Goal: Task Accomplishment & Management: Use online tool/utility

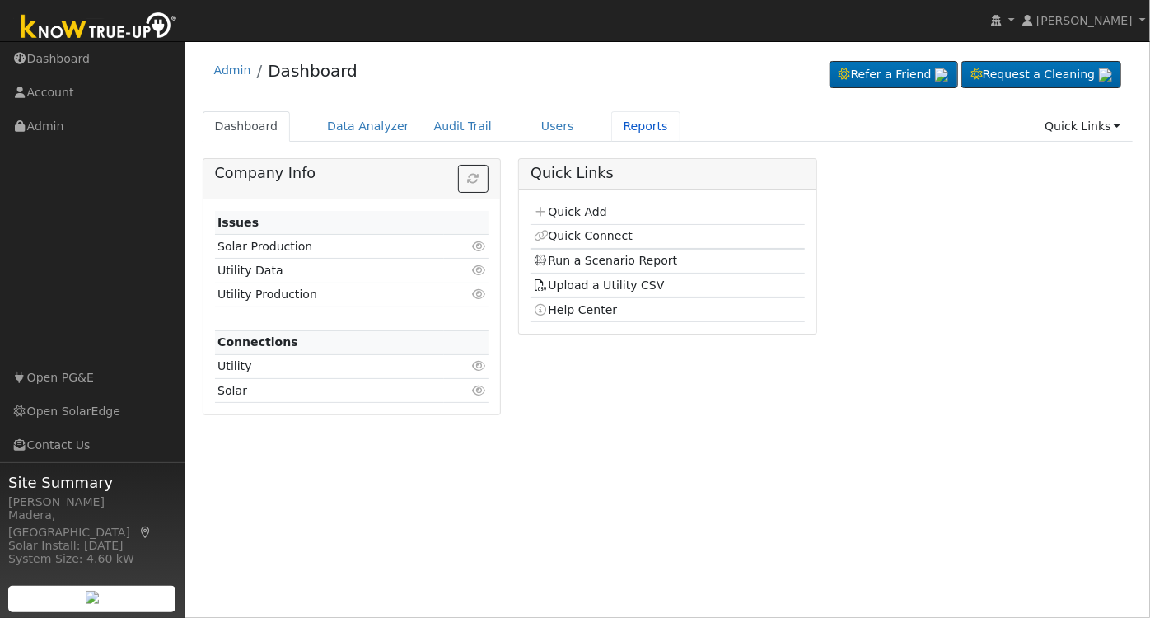
click at [614, 119] on link "Reports" at bounding box center [645, 126] width 69 height 30
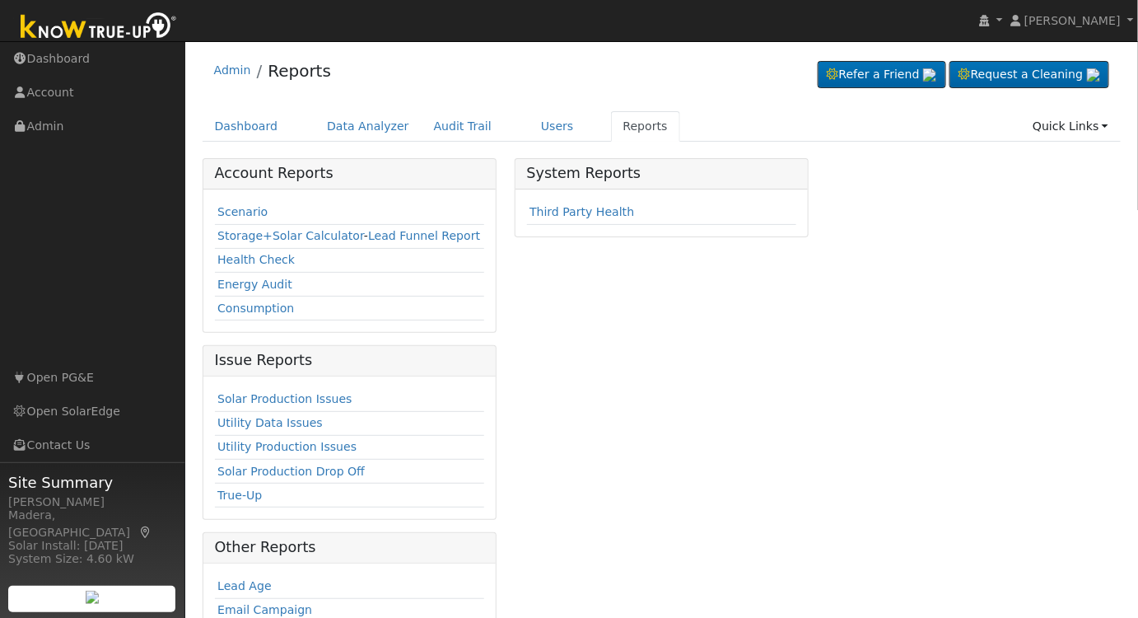
click at [237, 202] on td "Scenario" at bounding box center [350, 213] width 270 height 24
click at [244, 208] on link "Scenario" at bounding box center [242, 211] width 50 height 13
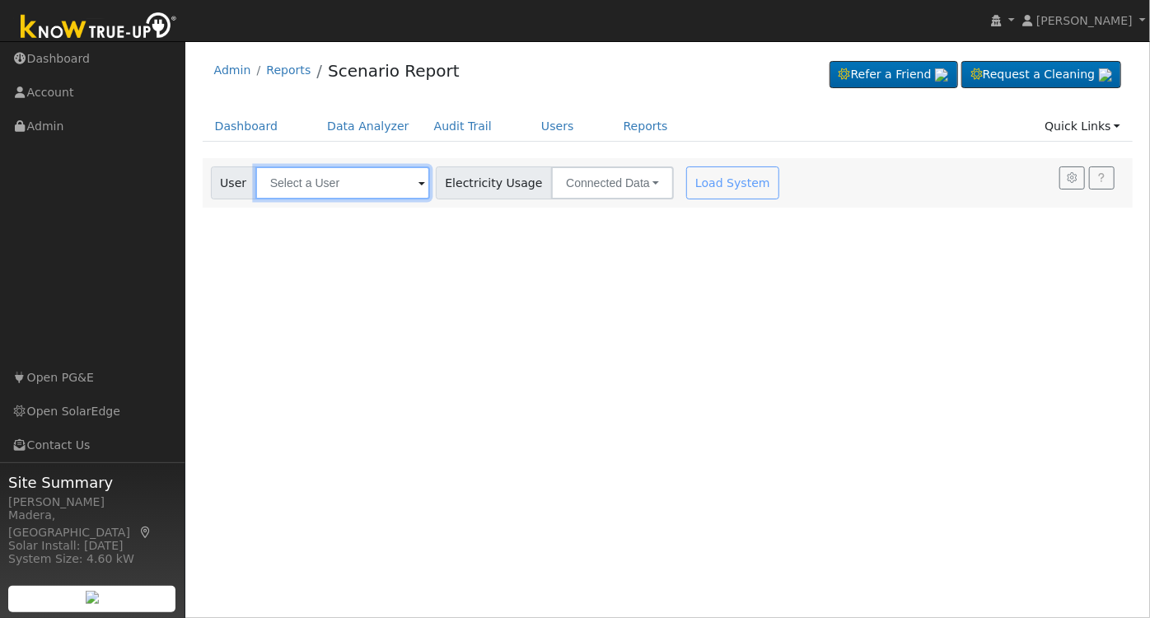
click at [376, 175] on input "text" at bounding box center [342, 182] width 175 height 33
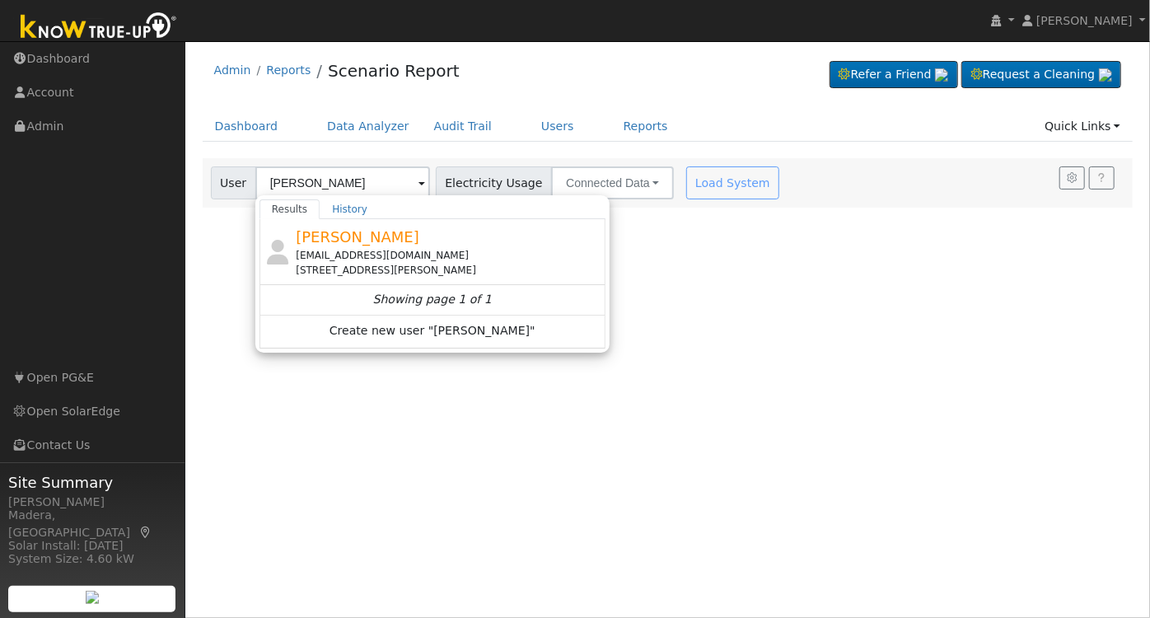
click at [473, 248] on div "williamchaddock@gmail.com" at bounding box center [449, 255] width 306 height 15
type input "William Chaddock"
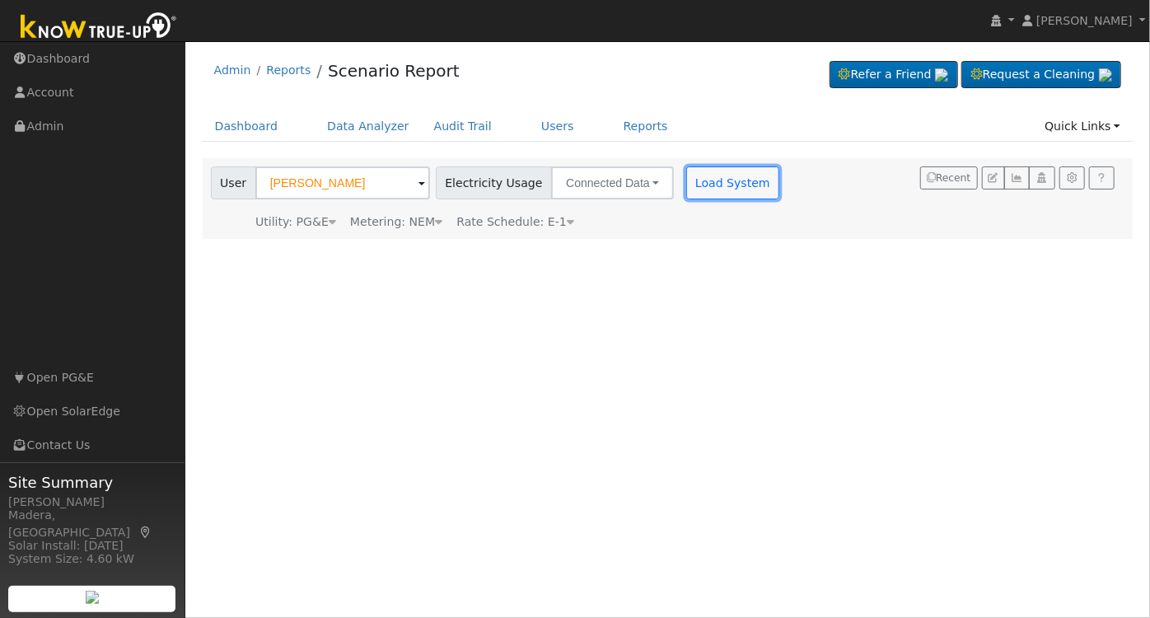
click at [713, 171] on button "Load System" at bounding box center [733, 182] width 94 height 33
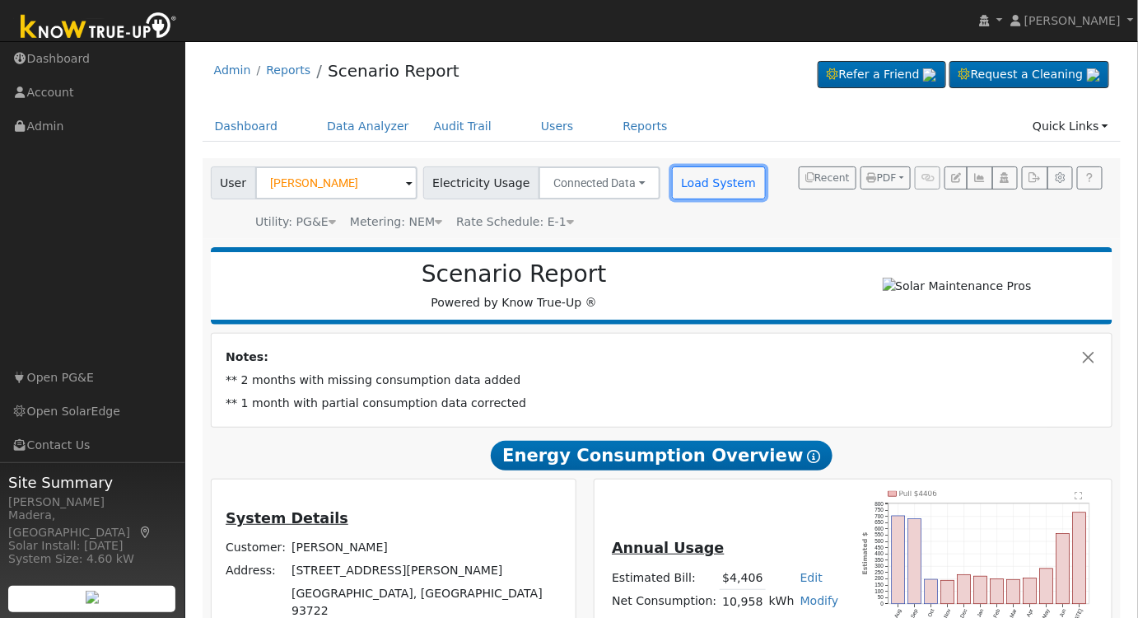
click at [683, 190] on button "Load System" at bounding box center [719, 182] width 94 height 33
click at [707, 184] on button "Load System" at bounding box center [719, 182] width 94 height 33
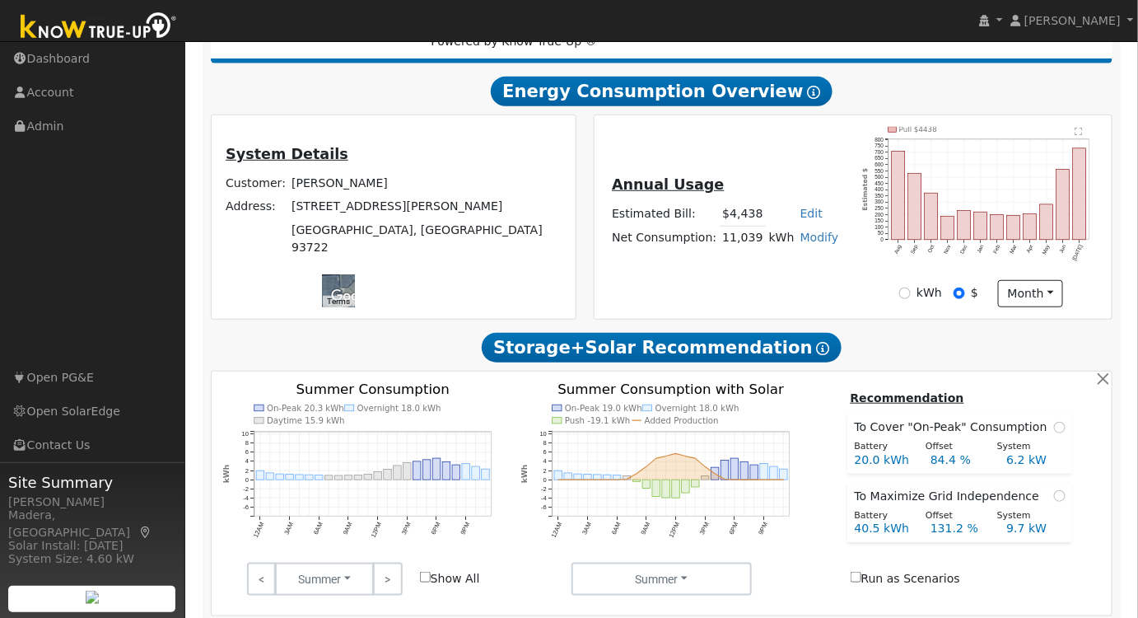
scroll to position [505, 0]
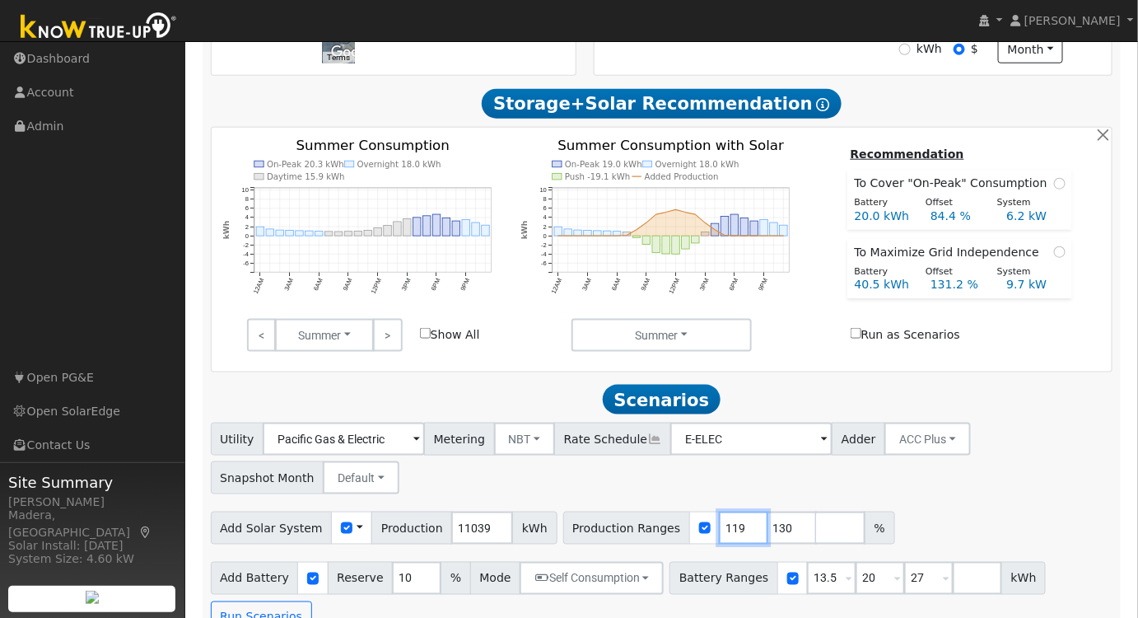
type input "119"
click at [722, 535] on input "119" at bounding box center [743, 528] width 49 height 33
type input "129"
click at [768, 535] on input "129" at bounding box center [792, 528] width 49 height 33
drag, startPoint x: 760, startPoint y: 533, endPoint x: 652, endPoint y: 545, distance: 108.6
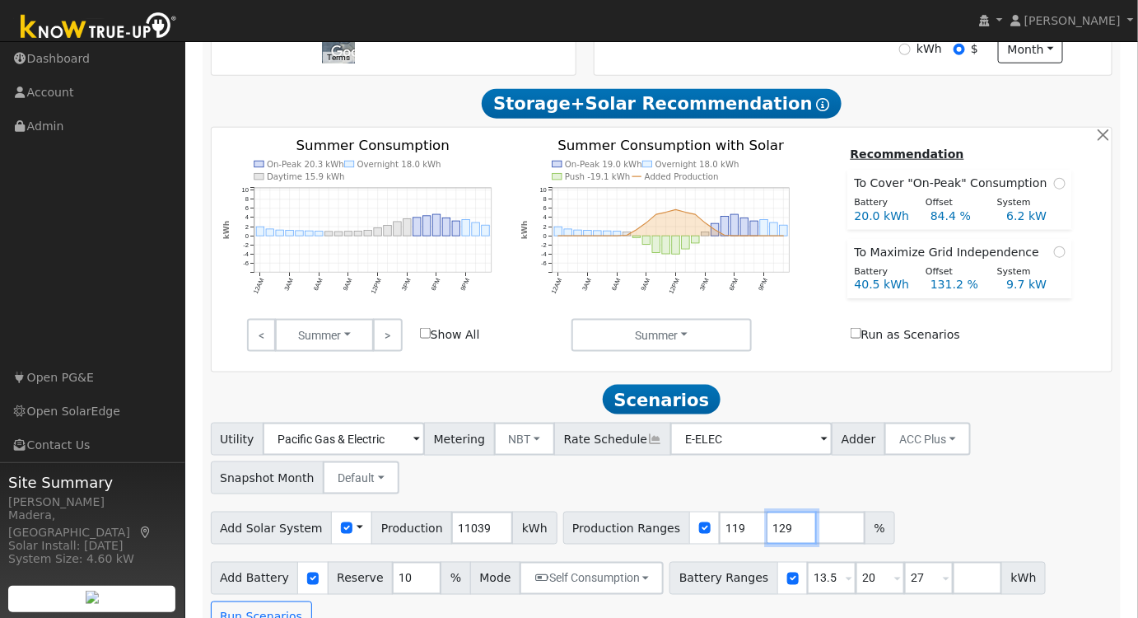
click at [654, 545] on div "Production Ranges 119 129 %" at bounding box center [729, 528] width 332 height 33
drag, startPoint x: 829, startPoint y: 584, endPoint x: 796, endPoint y: 591, distance: 33.6
click at [798, 591] on div "Battery Ranges 13.5 Overrides Reserve % Mode None None Self Consumption Peak Sa…" at bounding box center [858, 578] width 376 height 33
drag, startPoint x: 900, startPoint y: 587, endPoint x: 844, endPoint y: 596, distance: 56.9
click at [845, 595] on div "Battery Ranges 13.5 Overrides Reserve % Mode None None Self Consumption Peak Sa…" at bounding box center [858, 578] width 376 height 33
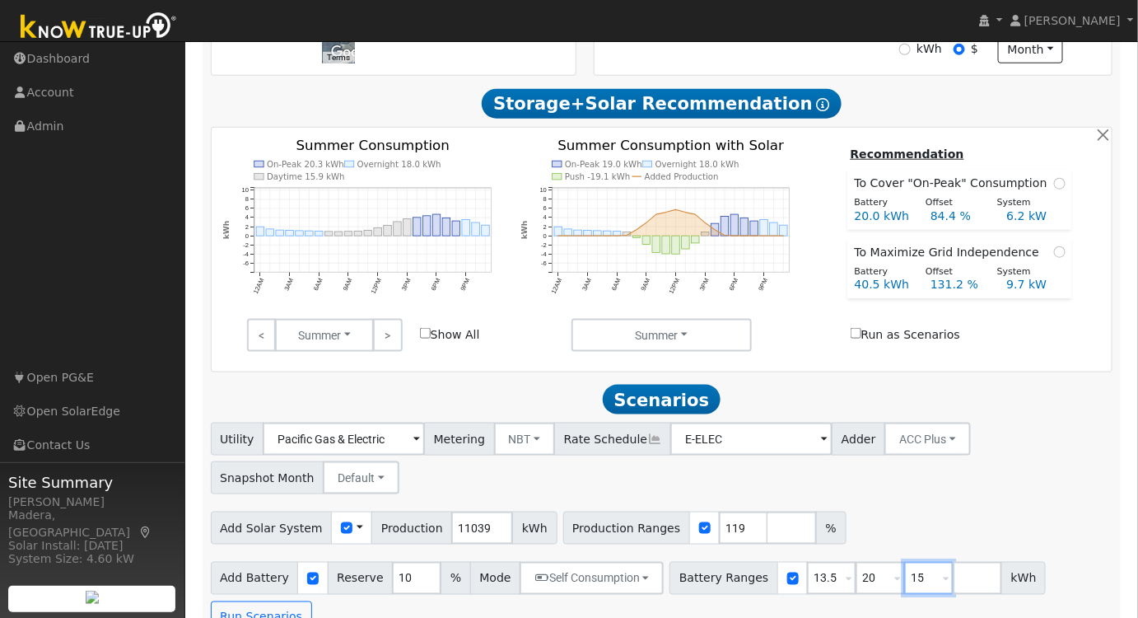
type input "15"
type input "20"
click at [949, 494] on div "Utility Pacific Gas & Electric Metering NBT NEM NBT Rate Schedule E-ELEC Adder …" at bounding box center [662, 455] width 909 height 77
click at [593, 587] on button "Self Consumption" at bounding box center [592, 578] width 144 height 33
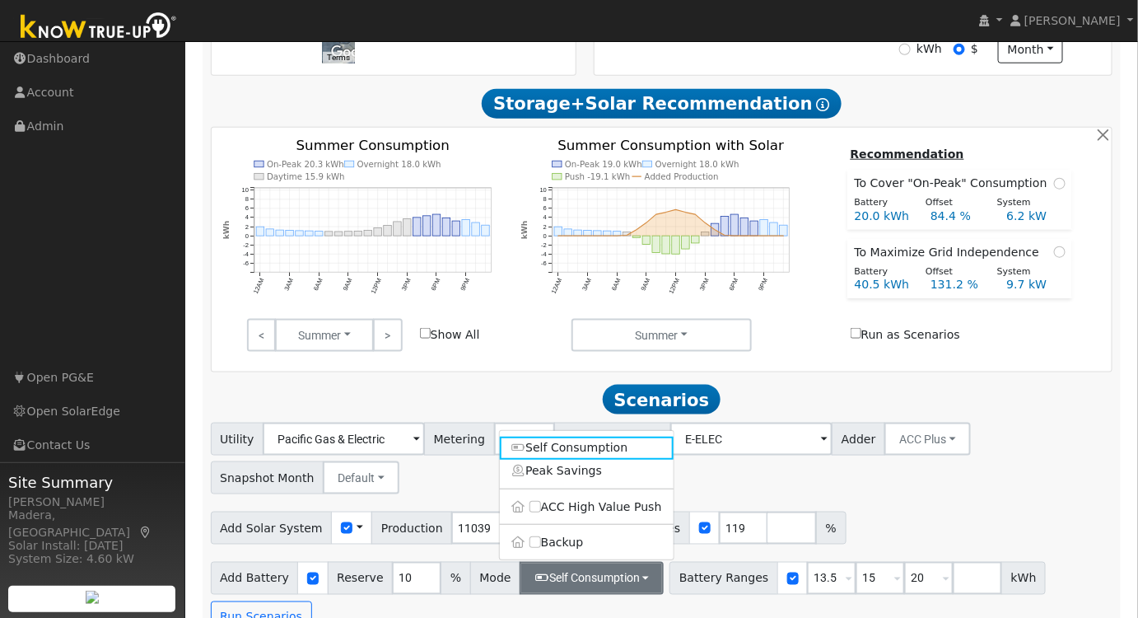
click at [894, 520] on div "Add Solar System Use CSV Data Production 11039 kWh Production Ranges 119 %" at bounding box center [662, 525] width 909 height 39
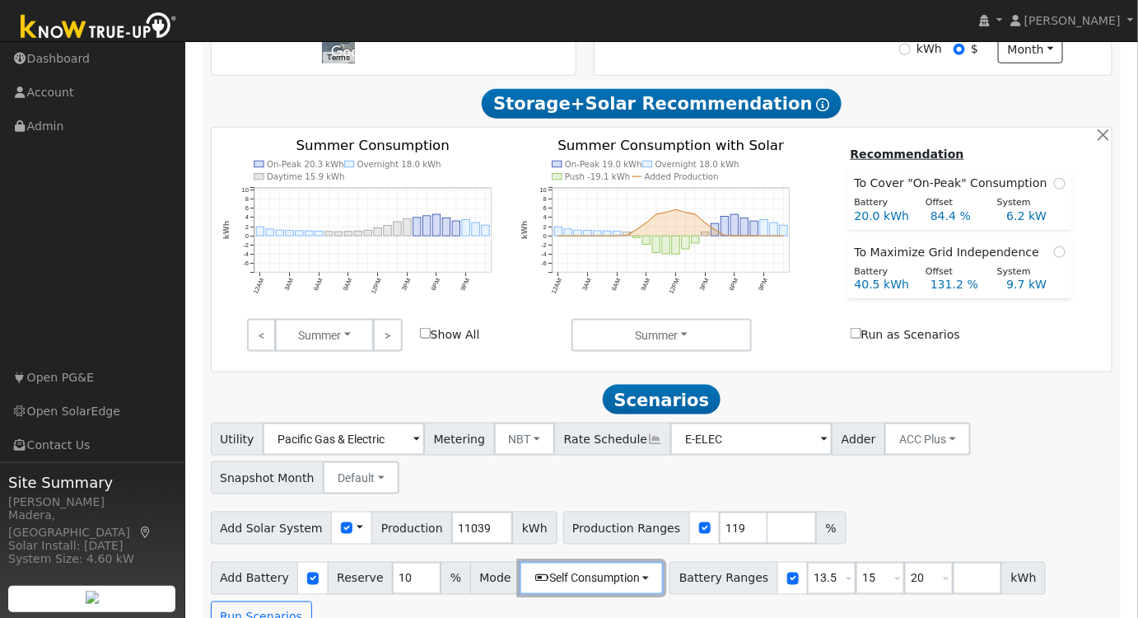
click at [562, 582] on button "Self Consumption" at bounding box center [592, 578] width 144 height 33
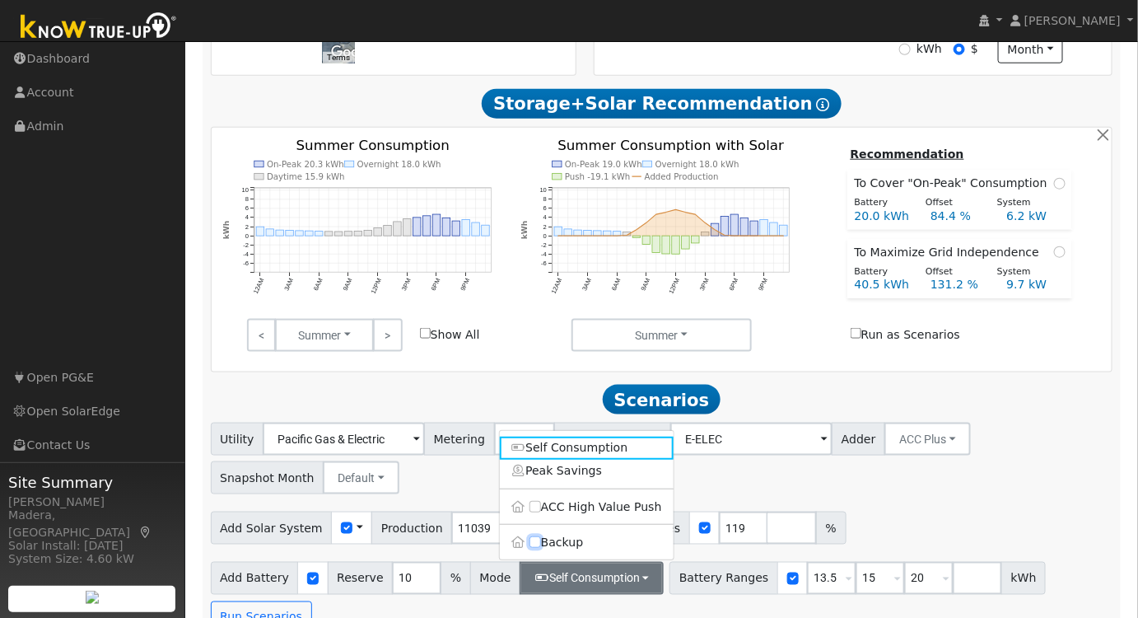
click at [535, 547] on input "Backup" at bounding box center [536, 543] width 12 height 12
checkbox input "true"
type input "20"
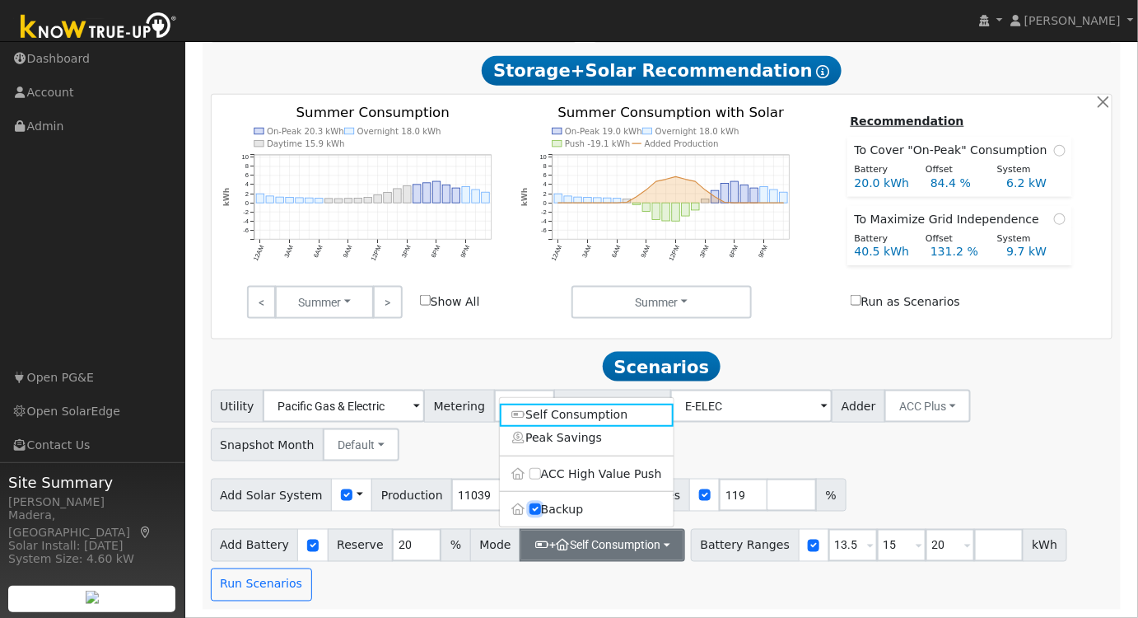
scroll to position [544, 0]
drag, startPoint x: 303, startPoint y: 582, endPoint x: 258, endPoint y: 588, distance: 45.7
click at [302, 582] on div "Run Scenarios" at bounding box center [263, 584] width 111 height 33
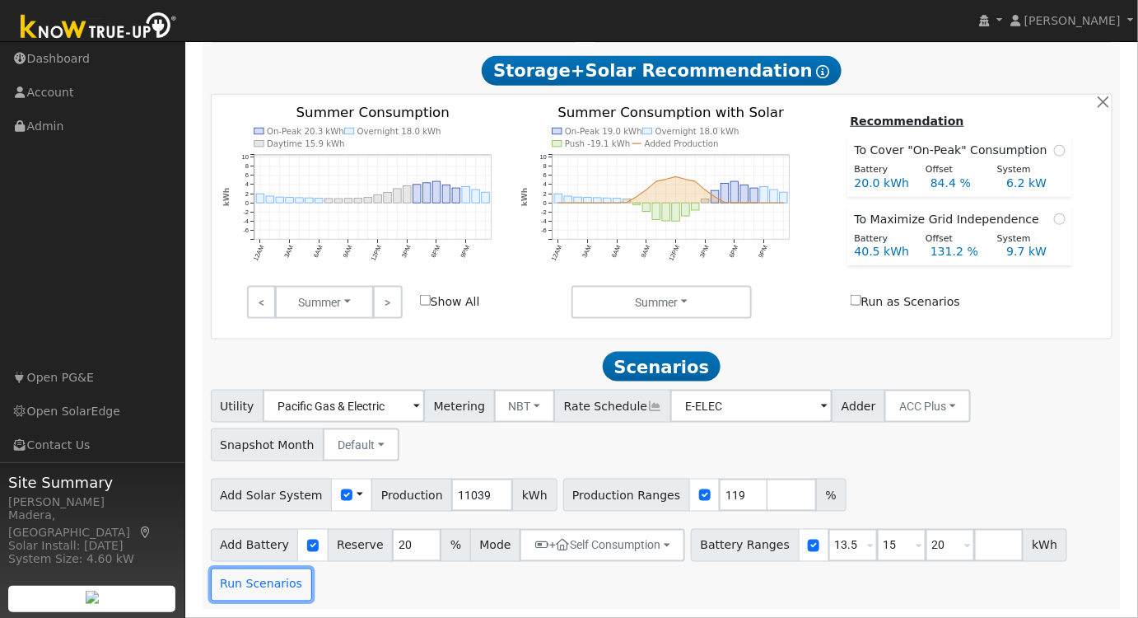
click at [258, 587] on button "Run Scenarios" at bounding box center [261, 584] width 101 height 33
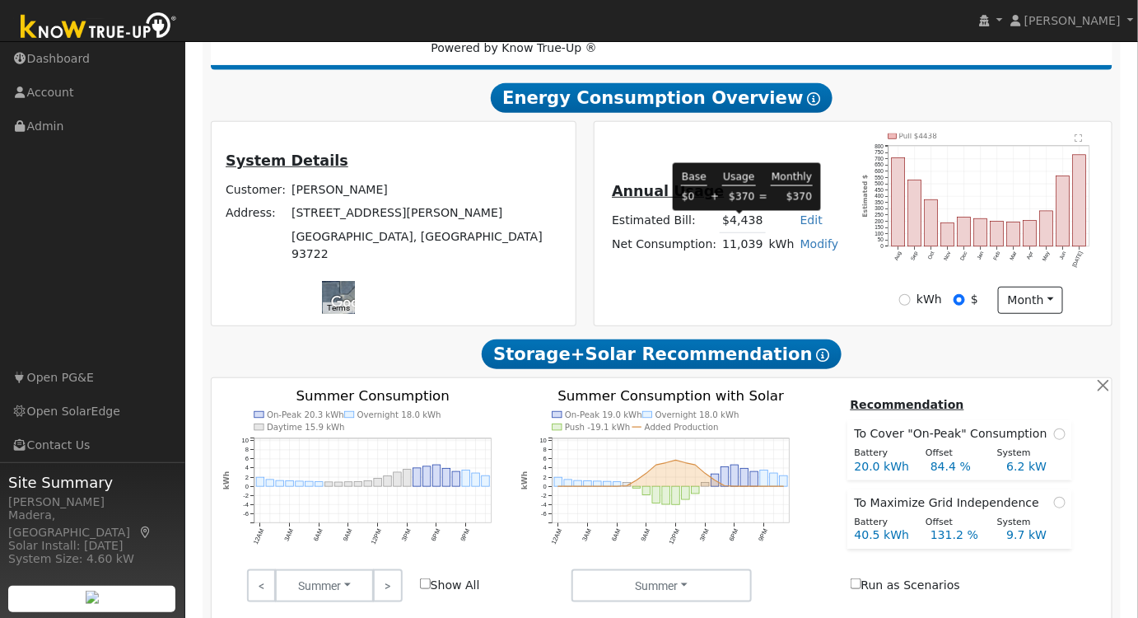
scroll to position [299, 0]
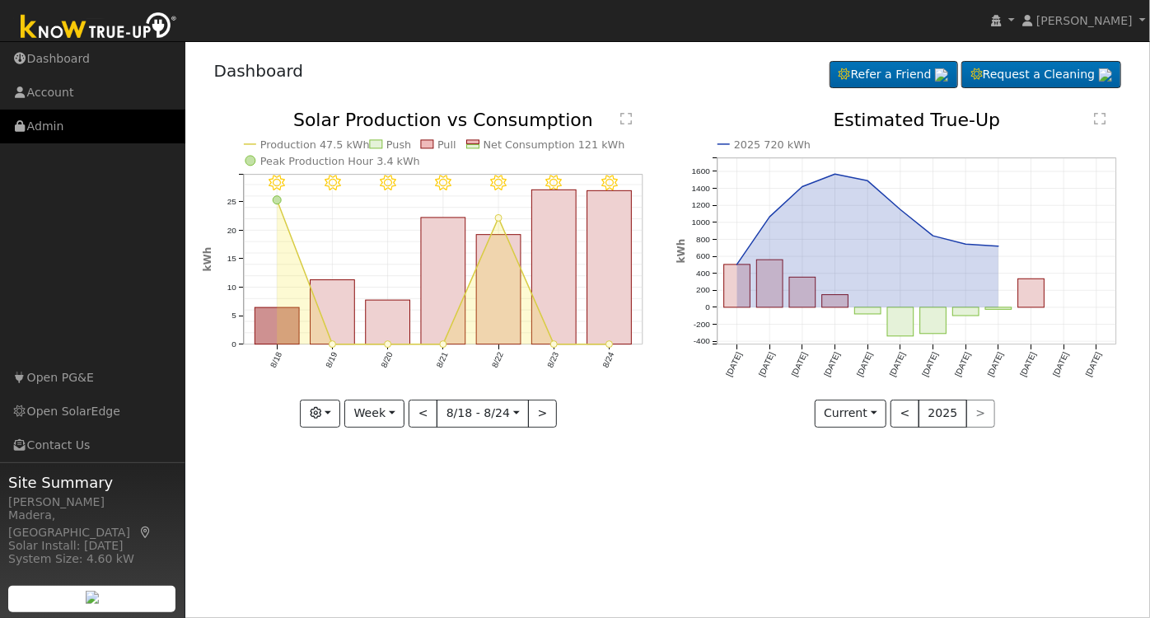
click at [62, 134] on link "Admin" at bounding box center [92, 127] width 185 height 34
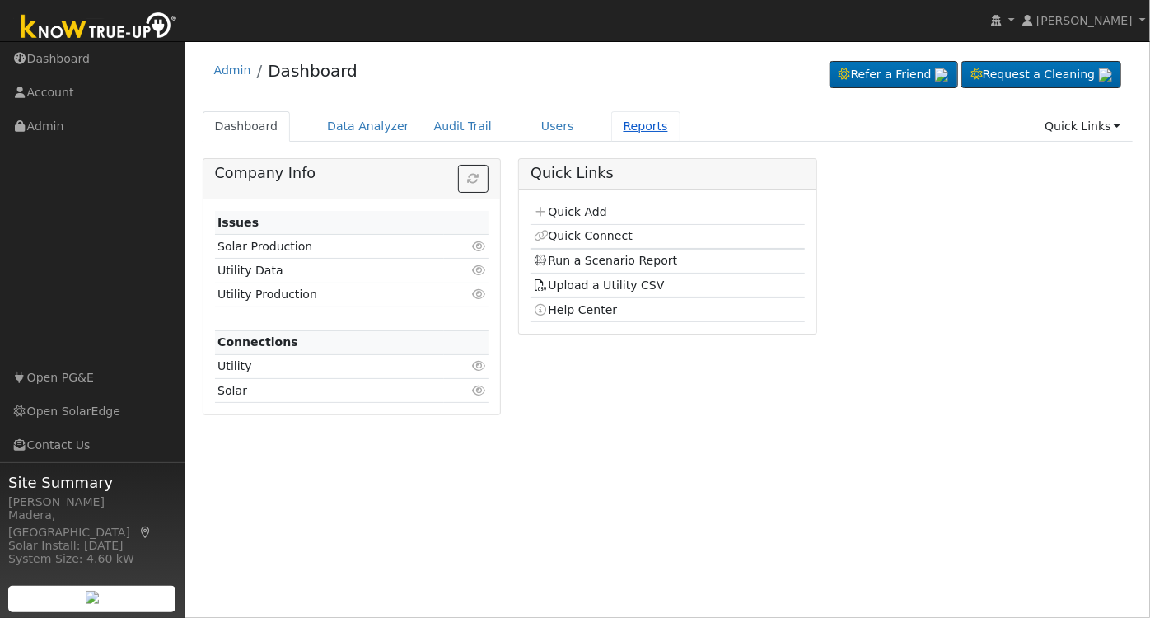
click at [619, 126] on link "Reports" at bounding box center [645, 126] width 69 height 30
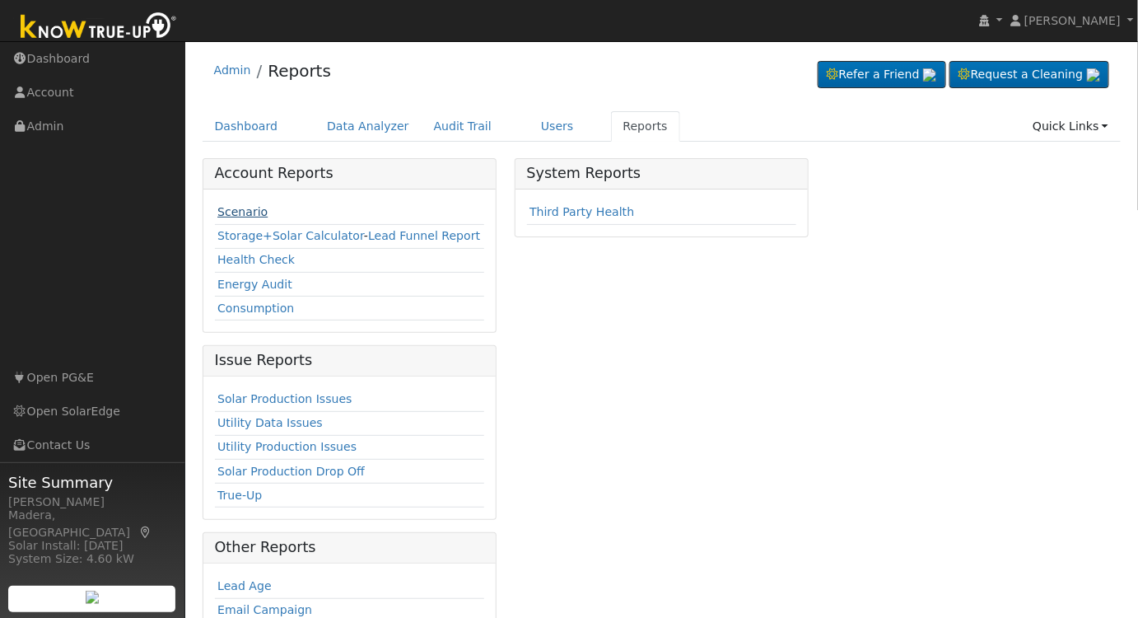
click at [242, 208] on link "Scenario" at bounding box center [242, 211] width 50 height 13
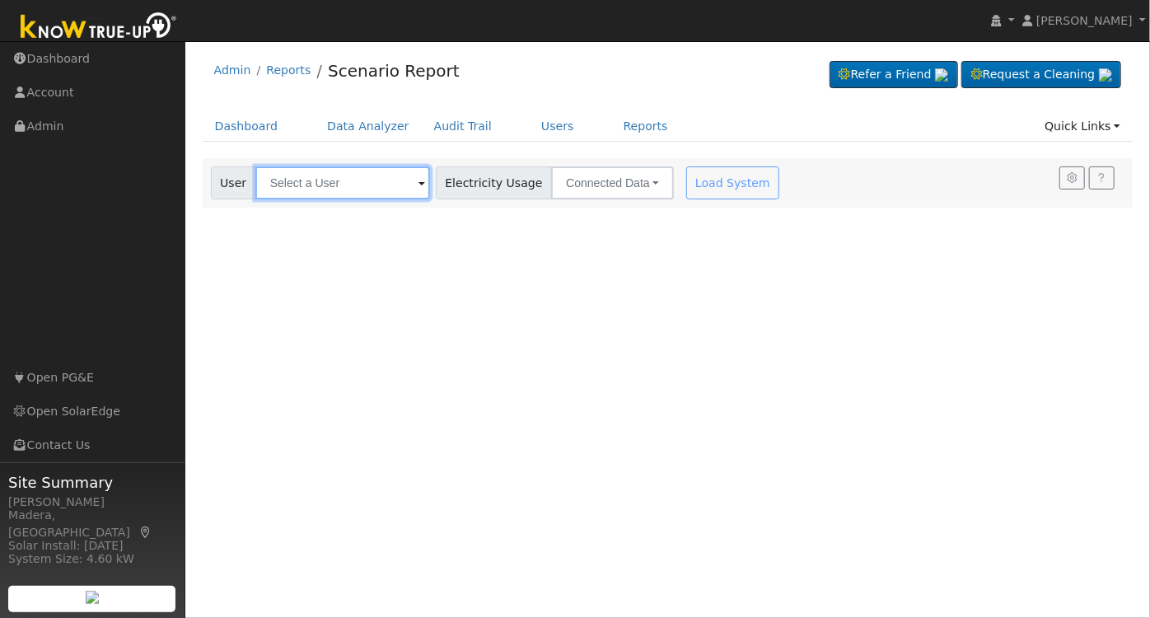
click at [364, 189] on input "text" at bounding box center [342, 182] width 175 height 33
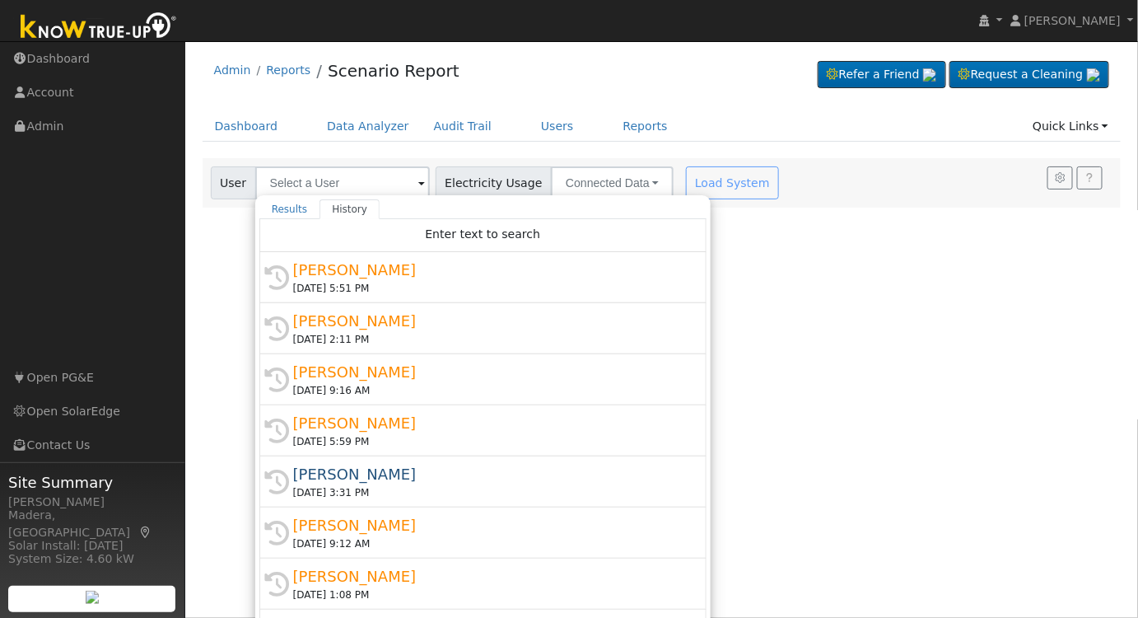
click at [376, 272] on div "[PERSON_NAME]" at bounding box center [490, 270] width 395 height 22
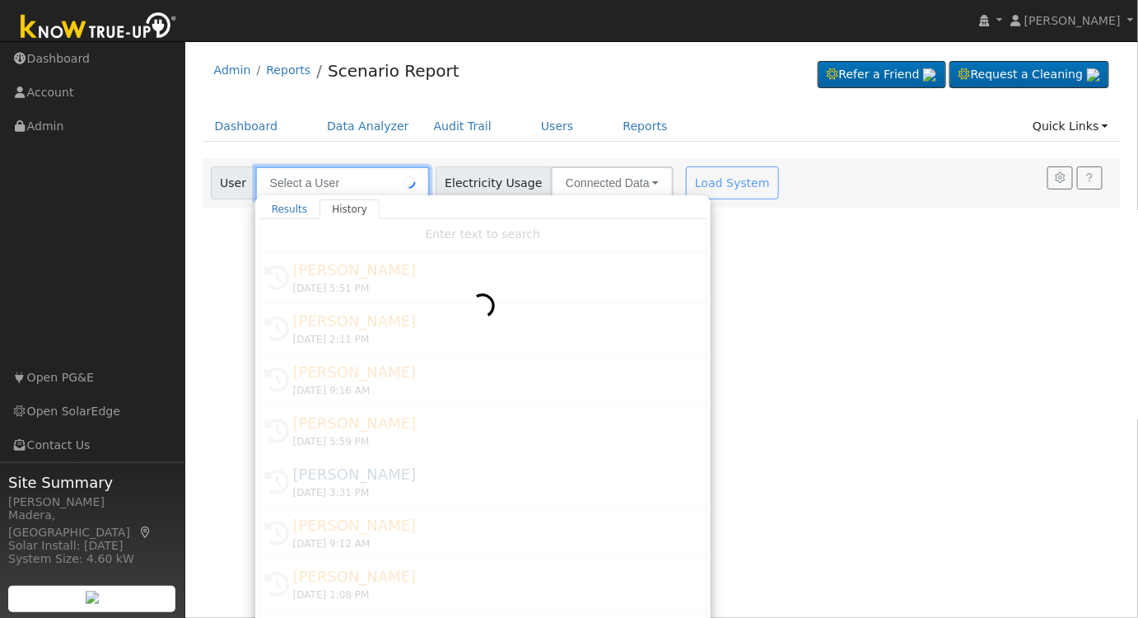
type input "[PERSON_NAME]"
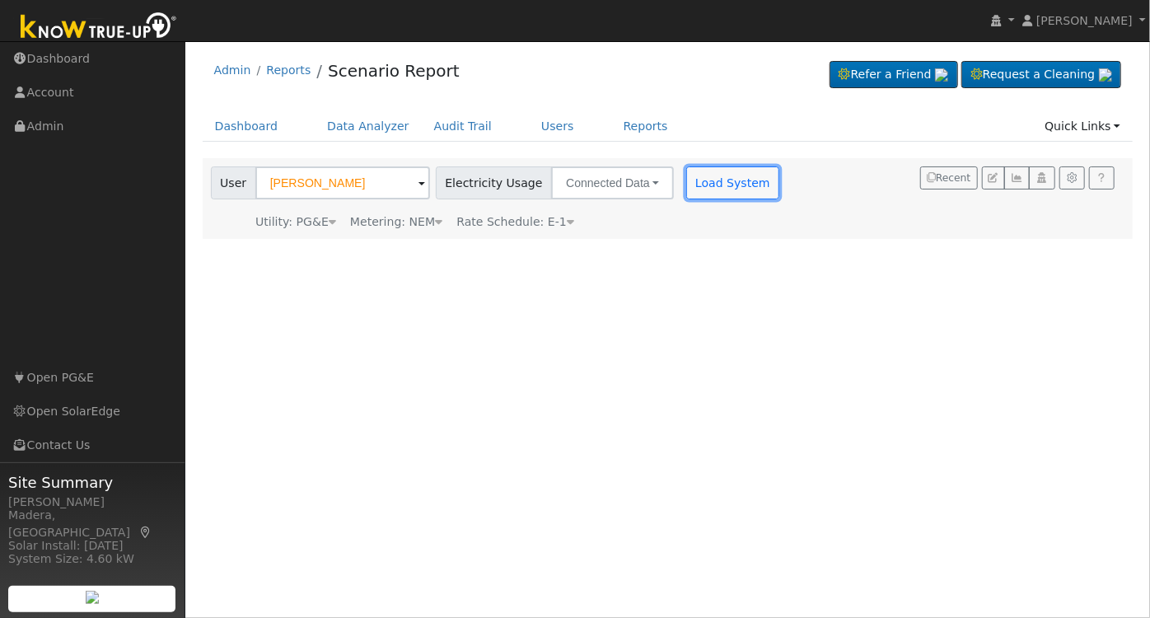
click at [697, 183] on button "Load System" at bounding box center [733, 182] width 94 height 33
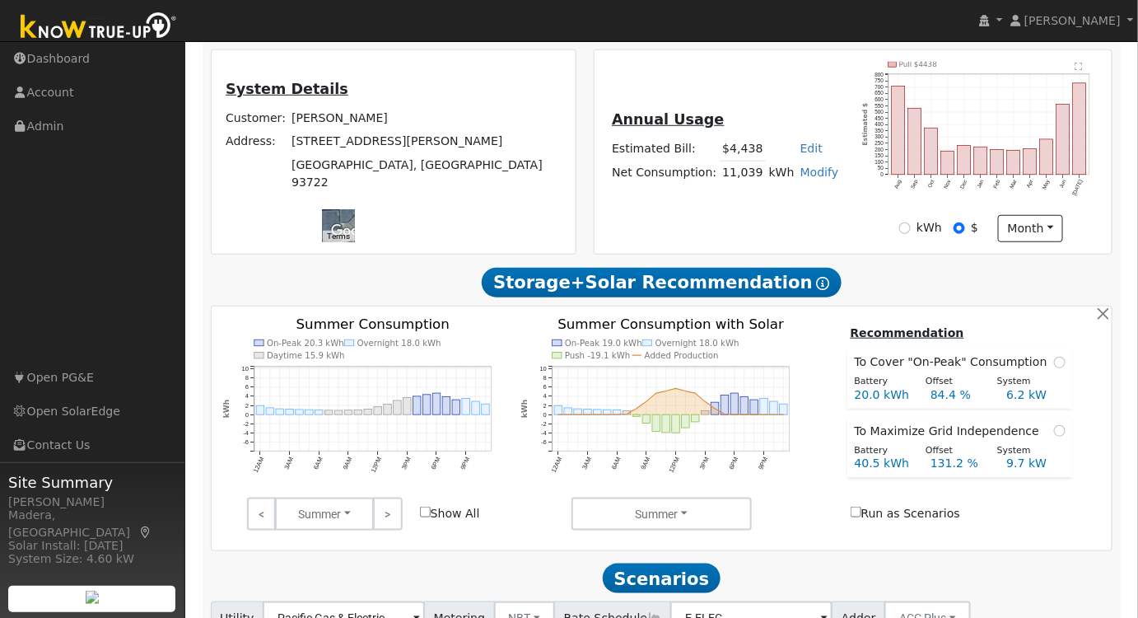
scroll to position [505, 0]
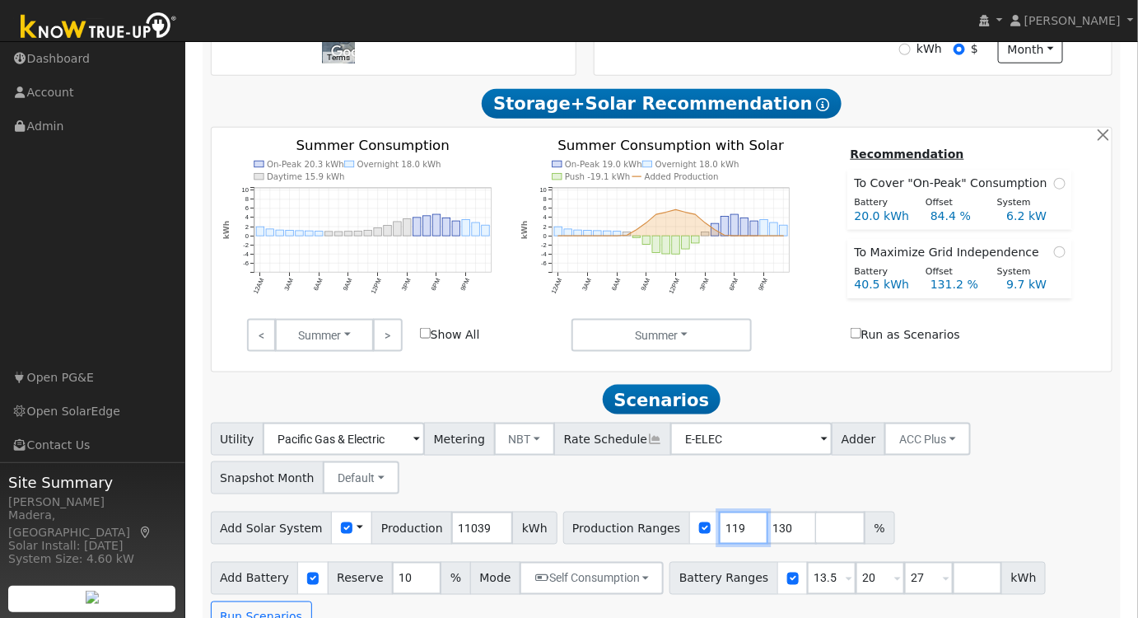
type input "119"
click at [720, 536] on input "119" at bounding box center [743, 528] width 49 height 33
drag, startPoint x: 762, startPoint y: 532, endPoint x: 690, endPoint y: 534, distance: 71.7
type input "131"
click at [768, 534] on input "131" at bounding box center [792, 528] width 49 height 33
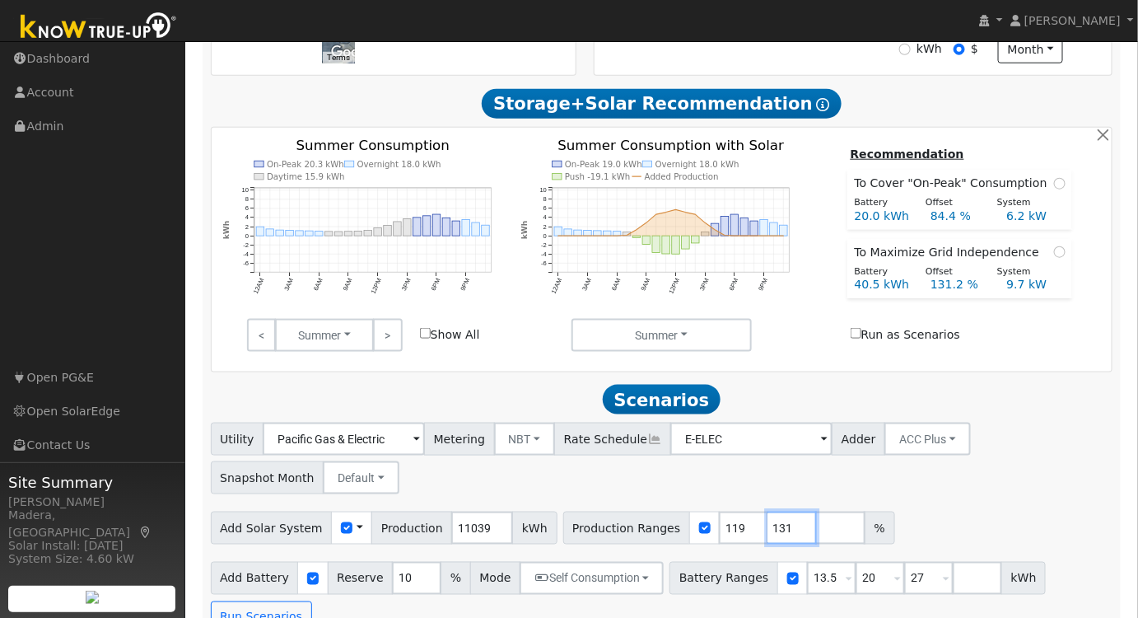
drag, startPoint x: 758, startPoint y: 530, endPoint x: 666, endPoint y: 527, distance: 91.5
click at [666, 527] on div "Production Ranges 119 131 %" at bounding box center [729, 528] width 332 height 33
drag, startPoint x: 852, startPoint y: 583, endPoint x: 799, endPoint y: 579, distance: 52.9
click at [799, 579] on div "Battery Ranges 13.5 Overrides Reserve % Mode None None Self Consumption Peak Sa…" at bounding box center [858, 578] width 376 height 33
drag, startPoint x: 906, startPoint y: 586, endPoint x: 819, endPoint y: 585, distance: 87.3
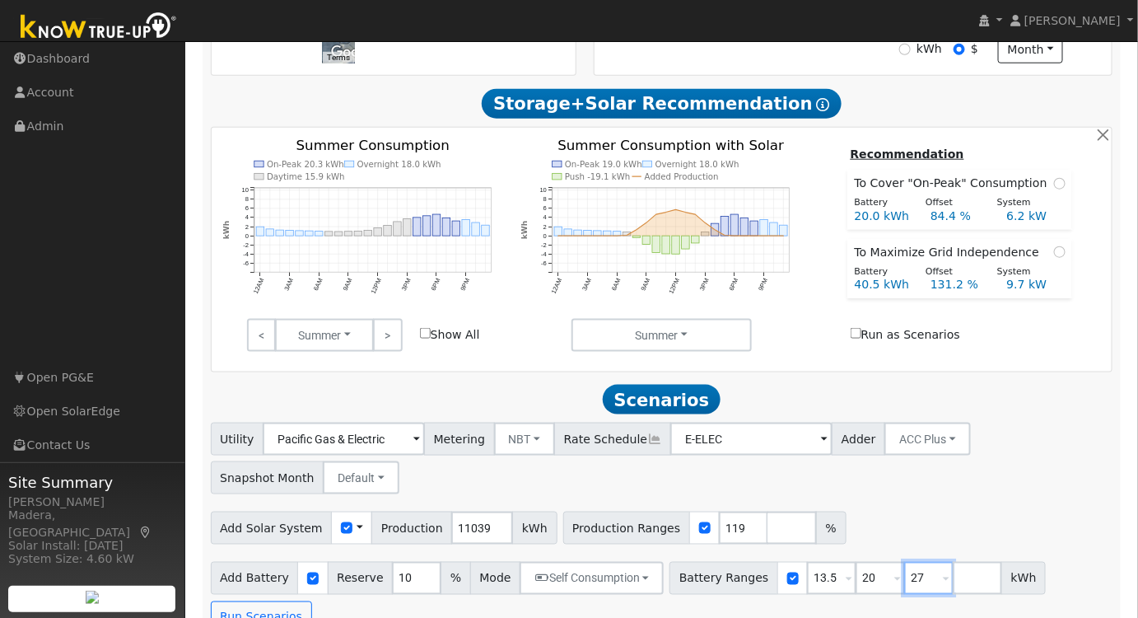
click at [819, 585] on div "Battery Ranges 13.5 Overrides Reserve % Mode None None Self Consumption Peak Sa…" at bounding box center [858, 578] width 376 height 33
type input "15"
type input "20"
click at [919, 488] on div "Utility Pacific Gas & Electric Metering NBT NEM NBT Rate Schedule E-ELEC Adder …" at bounding box center [662, 455] width 909 height 77
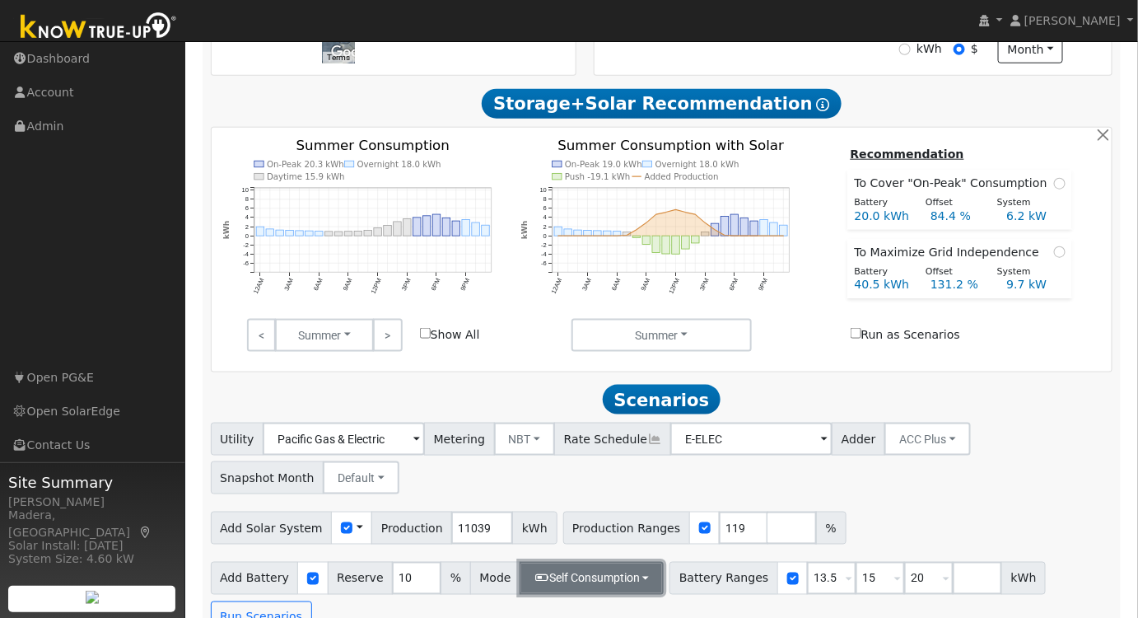
click at [588, 589] on button "Self Consumption" at bounding box center [592, 578] width 144 height 33
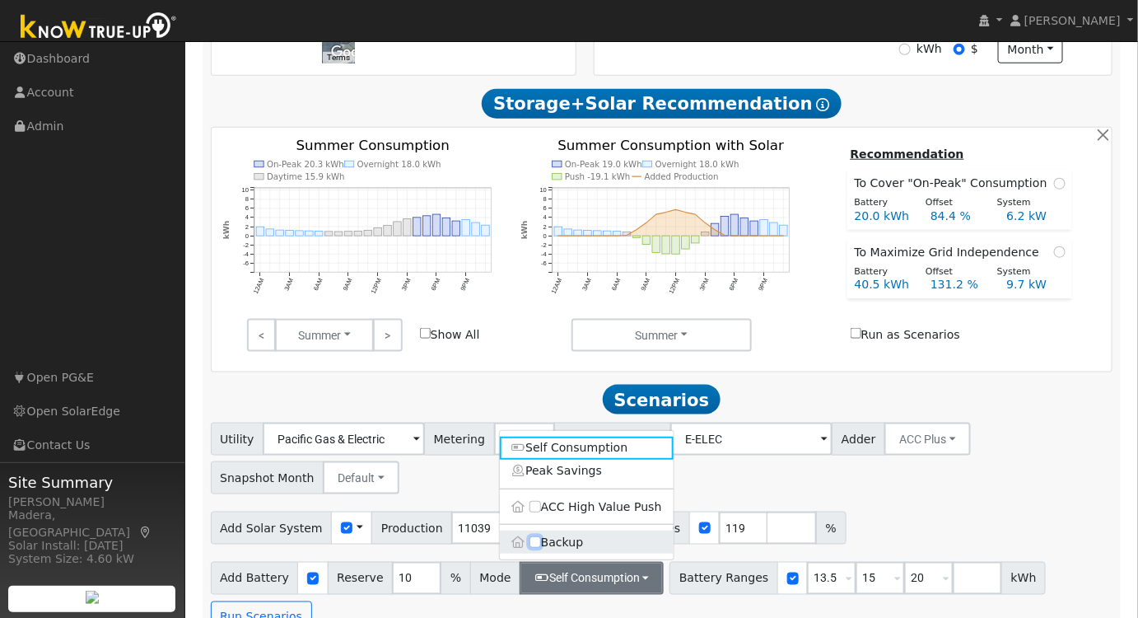
click at [535, 548] on input "Backup" at bounding box center [536, 543] width 12 height 12
checkbox input "true"
type input "20"
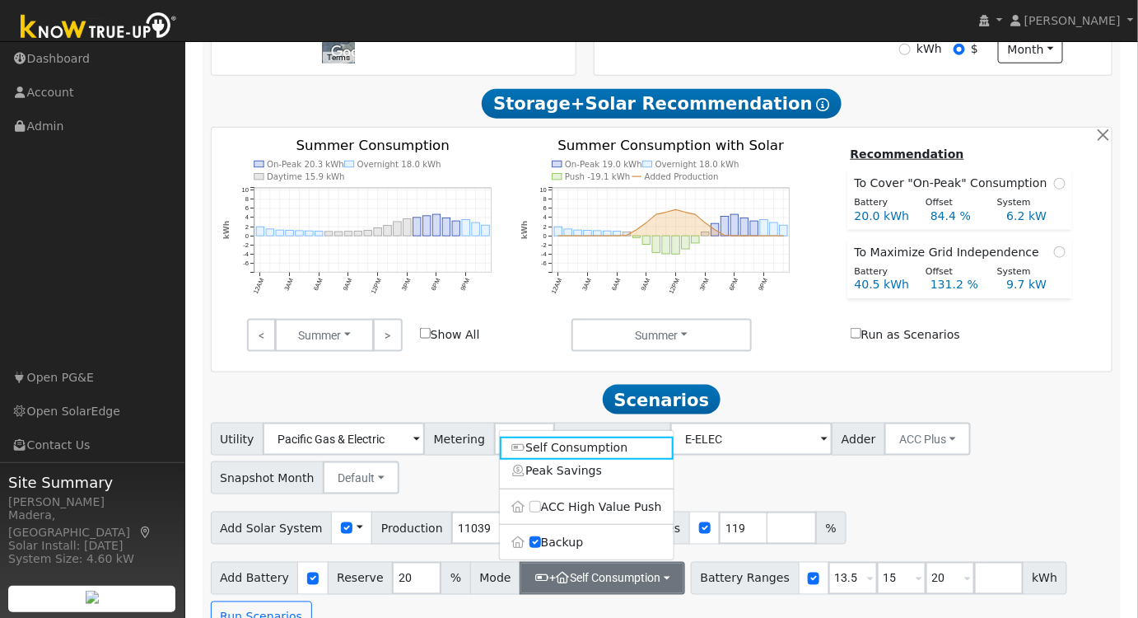
click at [990, 480] on div "Utility Pacific Gas & Electric Metering NBT NEM NBT Rate Schedule E-ELEC Adder …" at bounding box center [662, 455] width 909 height 77
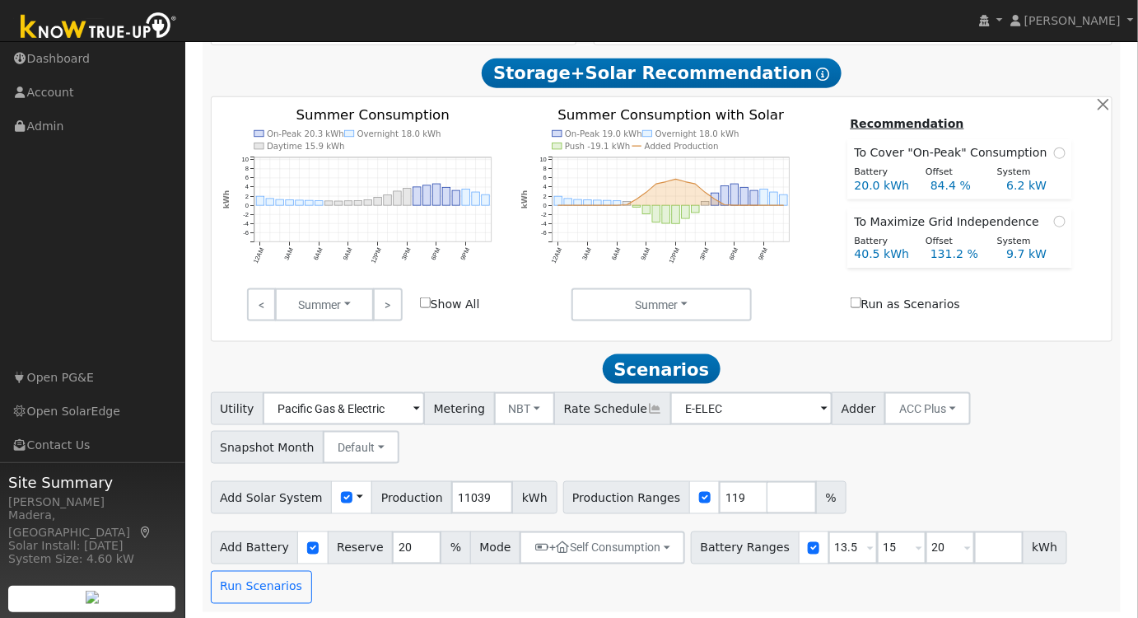
scroll to position [544, 0]
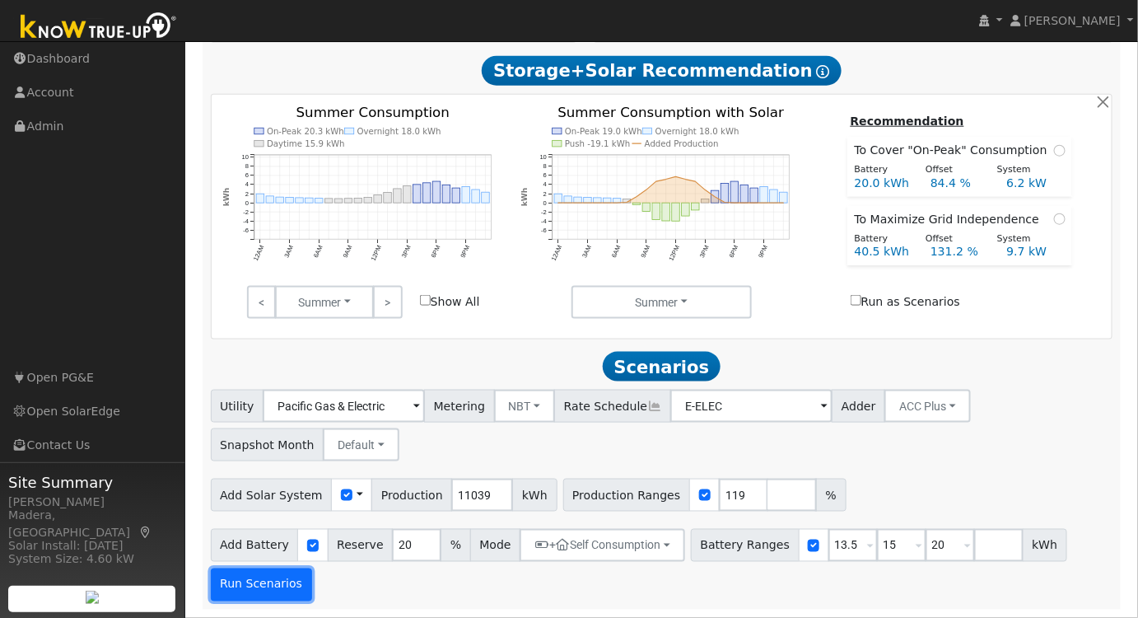
click at [251, 576] on button "Run Scenarios" at bounding box center [261, 584] width 101 height 33
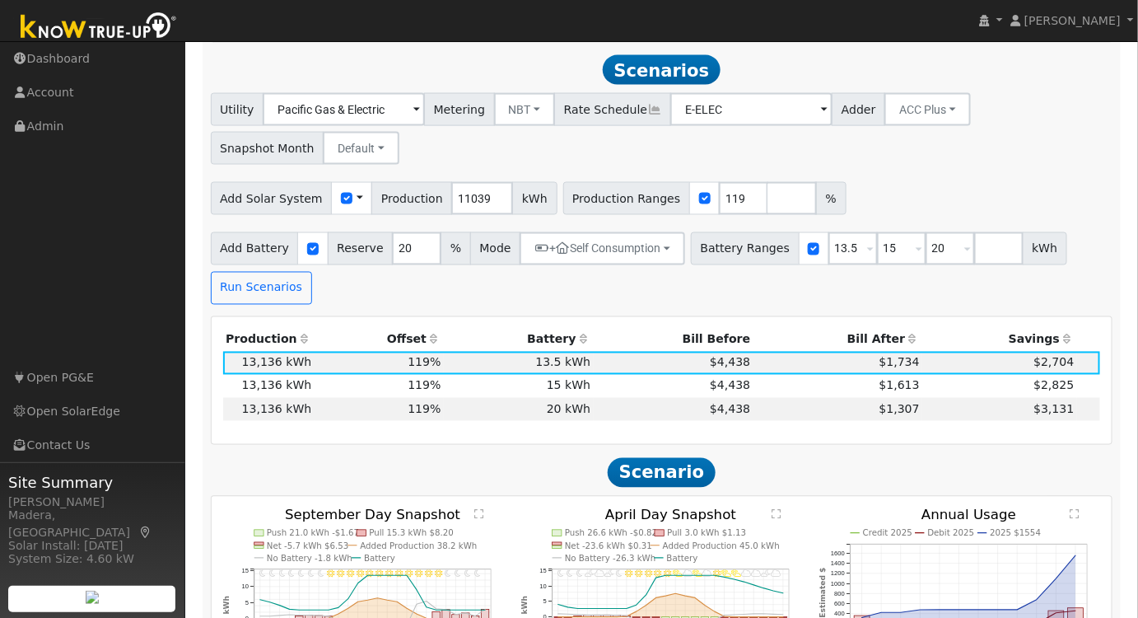
scroll to position [845, 0]
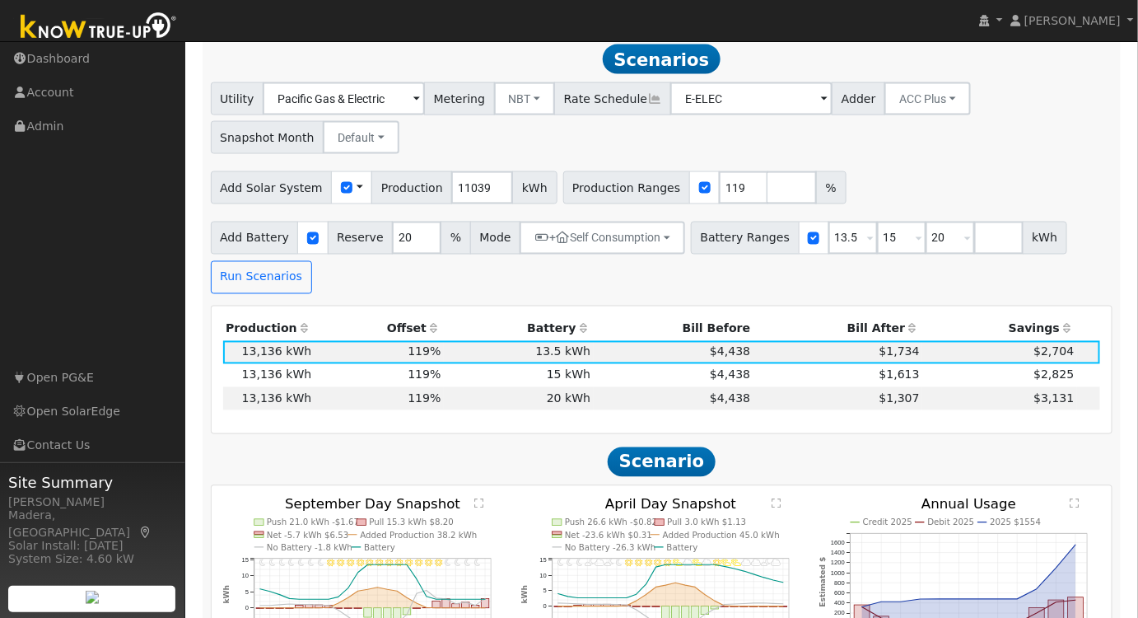
click at [871, 334] on th "Bill After" at bounding box center [839, 329] width 170 height 23
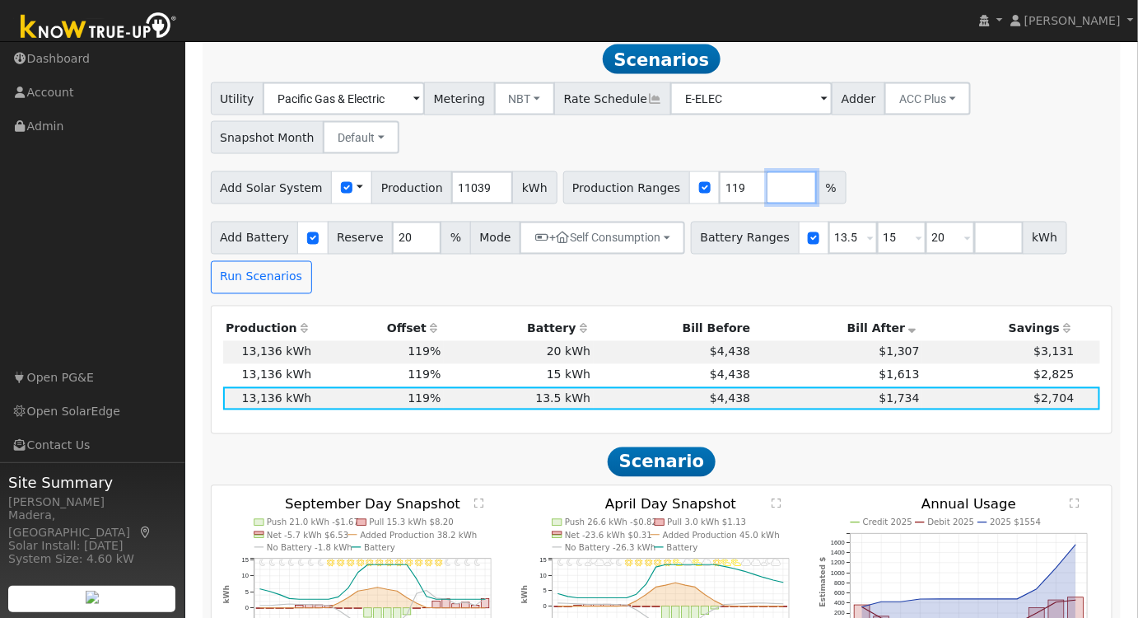
drag, startPoint x: 735, startPoint y: 188, endPoint x: 746, endPoint y: 244, distance: 57.2
click at [768, 188] on input "number" at bounding box center [792, 187] width 49 height 33
type input "140"
drag, startPoint x: 956, startPoint y: 156, endPoint x: 865, endPoint y: 174, distance: 93.2
click at [956, 154] on div "Utility Pacific Gas & Electric Metering NBT NEM NBT Rate Schedule E-ELEC Adder …" at bounding box center [662, 115] width 909 height 77
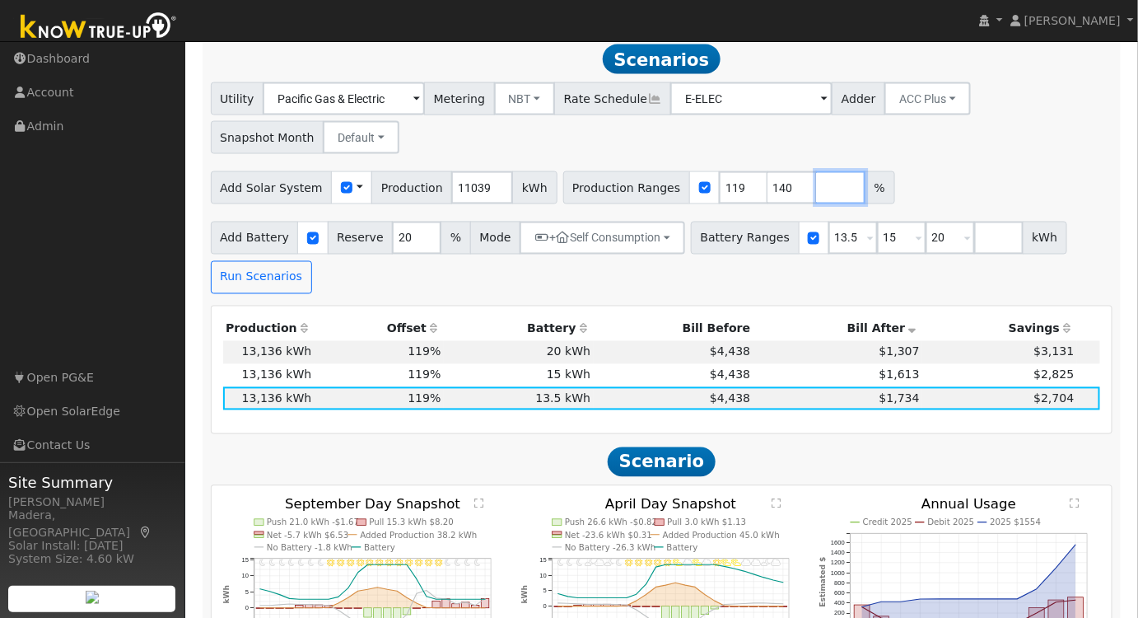
click at [816, 189] on input "number" at bounding box center [840, 187] width 49 height 33
type input "100"
type input "119"
type input "140"
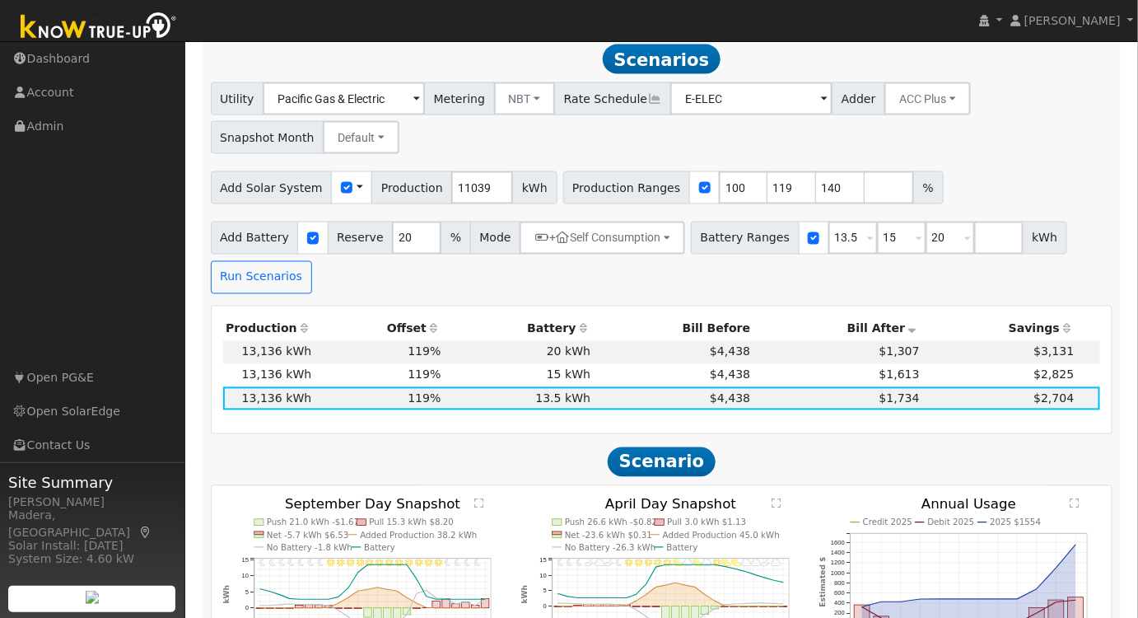
click at [975, 175] on div "Add Solar System Use CSV Data Production 11039 kWh Production Ranges 100 119 14…" at bounding box center [662, 185] width 909 height 39
click at [238, 273] on button "Run Scenarios" at bounding box center [261, 277] width 101 height 33
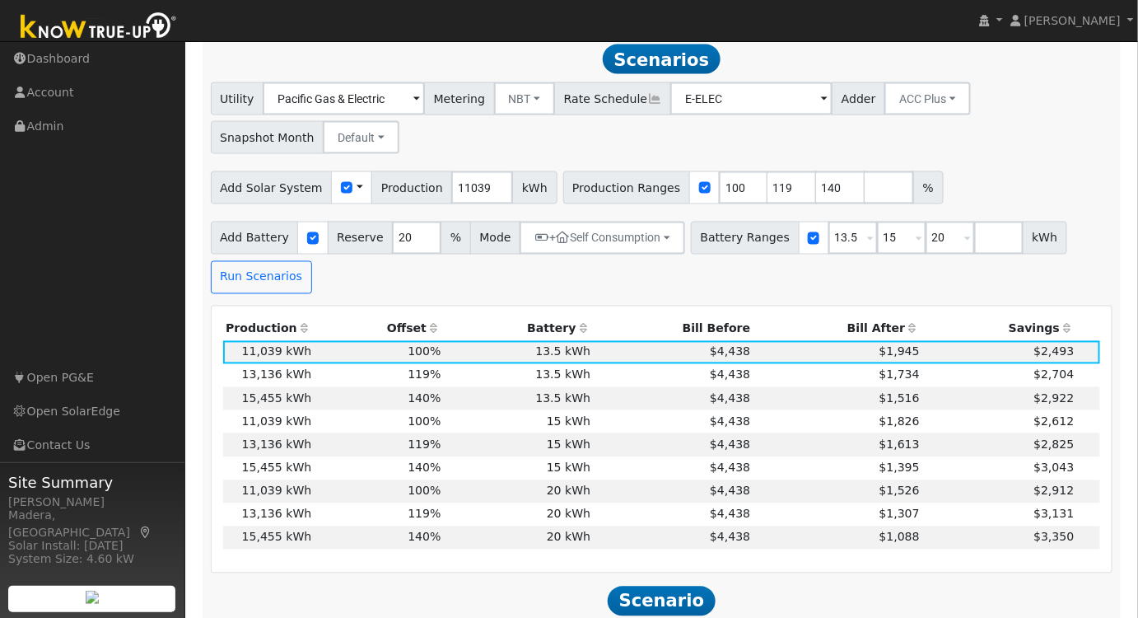
click at [865, 332] on th "Bill After" at bounding box center [839, 329] width 170 height 23
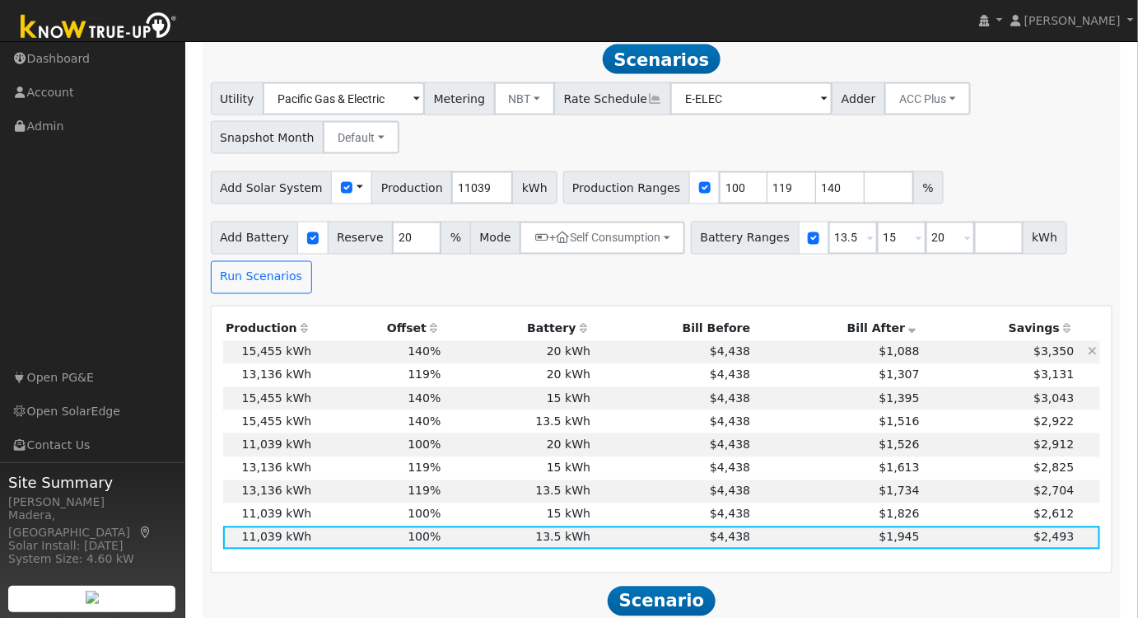
click at [634, 358] on td "$4,438" at bounding box center [674, 352] width 160 height 23
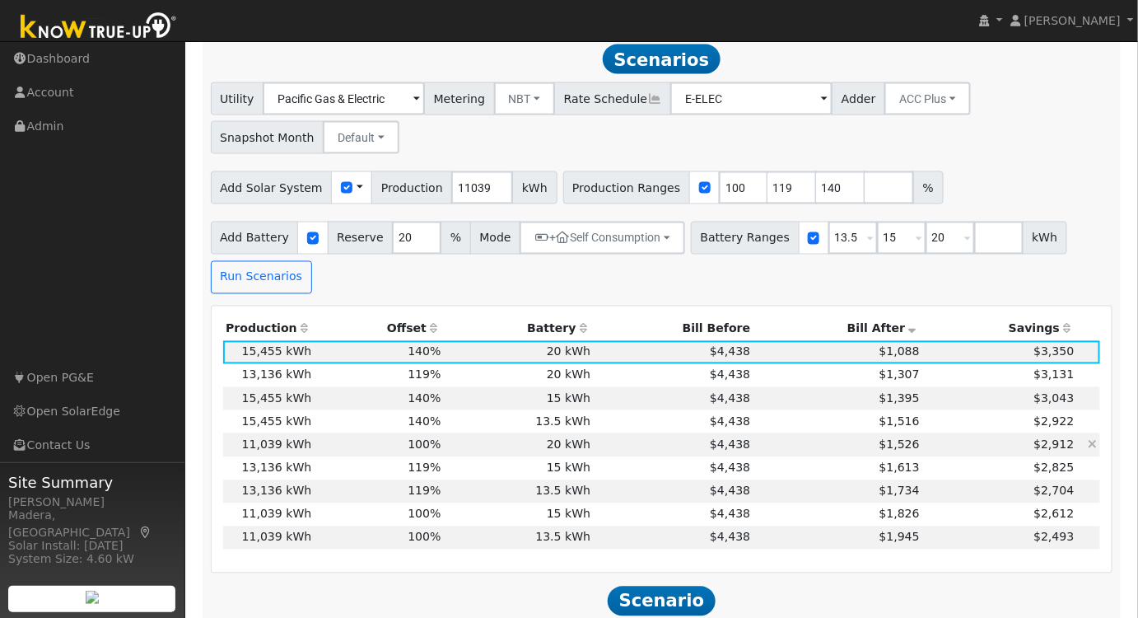
drag, startPoint x: 633, startPoint y: 426, endPoint x: 640, endPoint y: 442, distance: 18.1
click at [633, 424] on td "$4,438" at bounding box center [674, 421] width 160 height 23
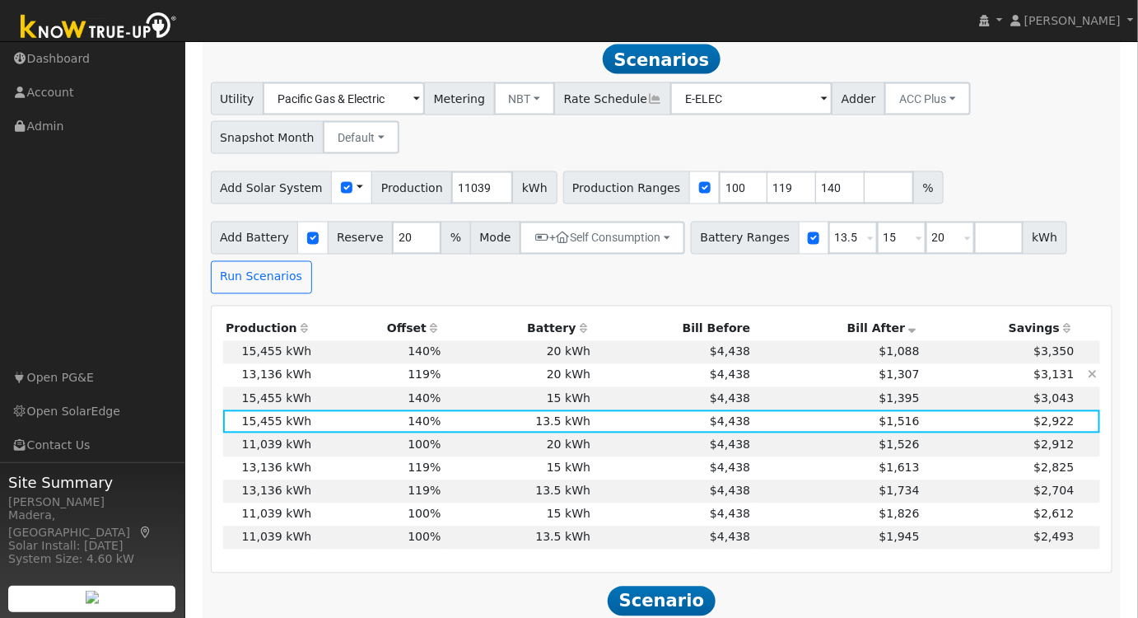
click at [617, 379] on td "$4,438" at bounding box center [674, 375] width 160 height 23
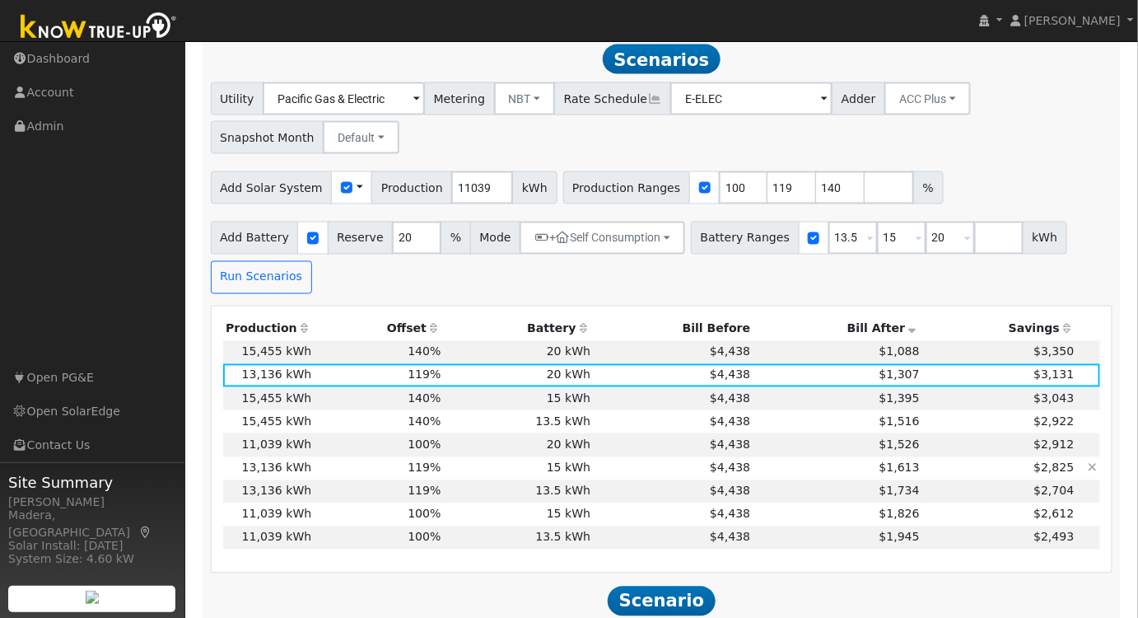
click at [605, 472] on td "$4,438" at bounding box center [674, 468] width 160 height 23
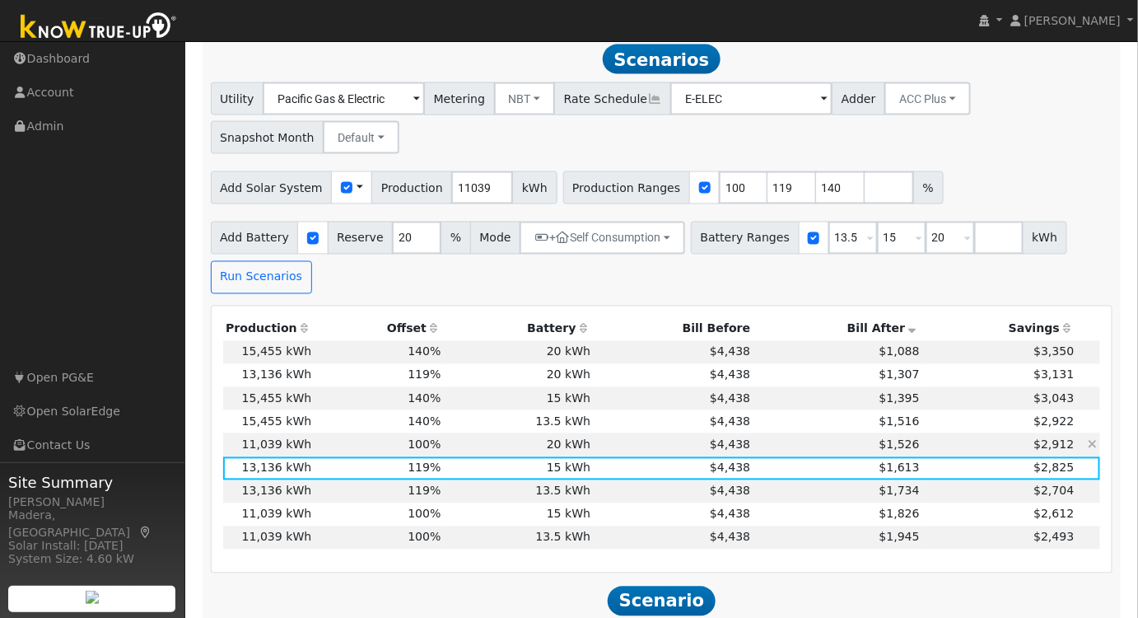
drag, startPoint x: 601, startPoint y: 383, endPoint x: 584, endPoint y: 442, distance: 61.0
click at [601, 382] on td "$4,438" at bounding box center [674, 375] width 160 height 23
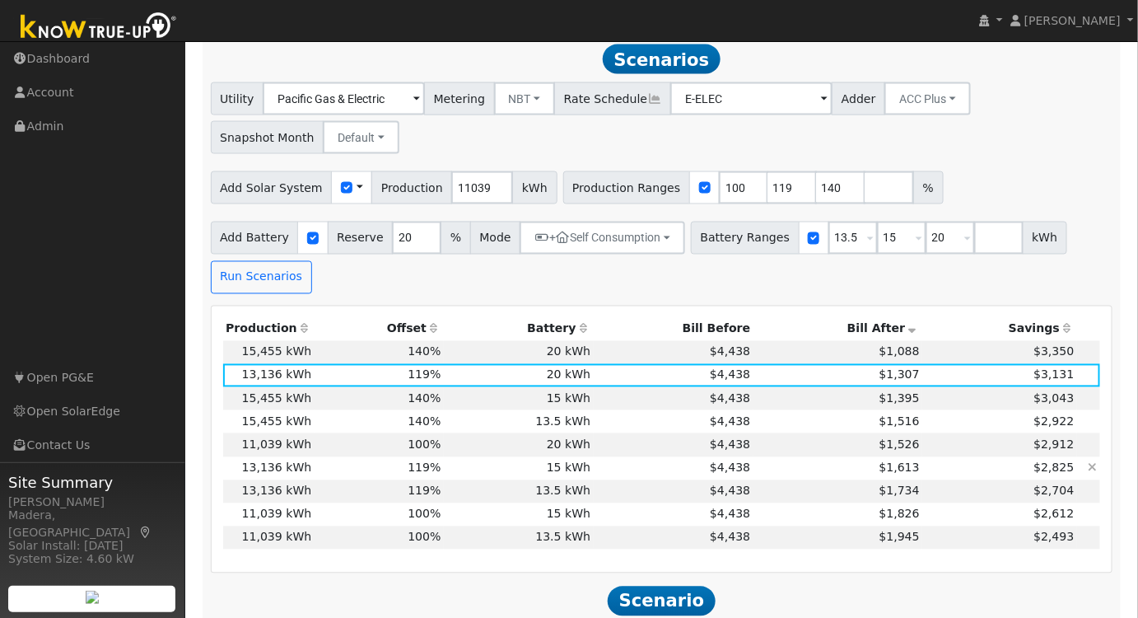
click at [608, 470] on td "$4,438" at bounding box center [674, 468] width 160 height 23
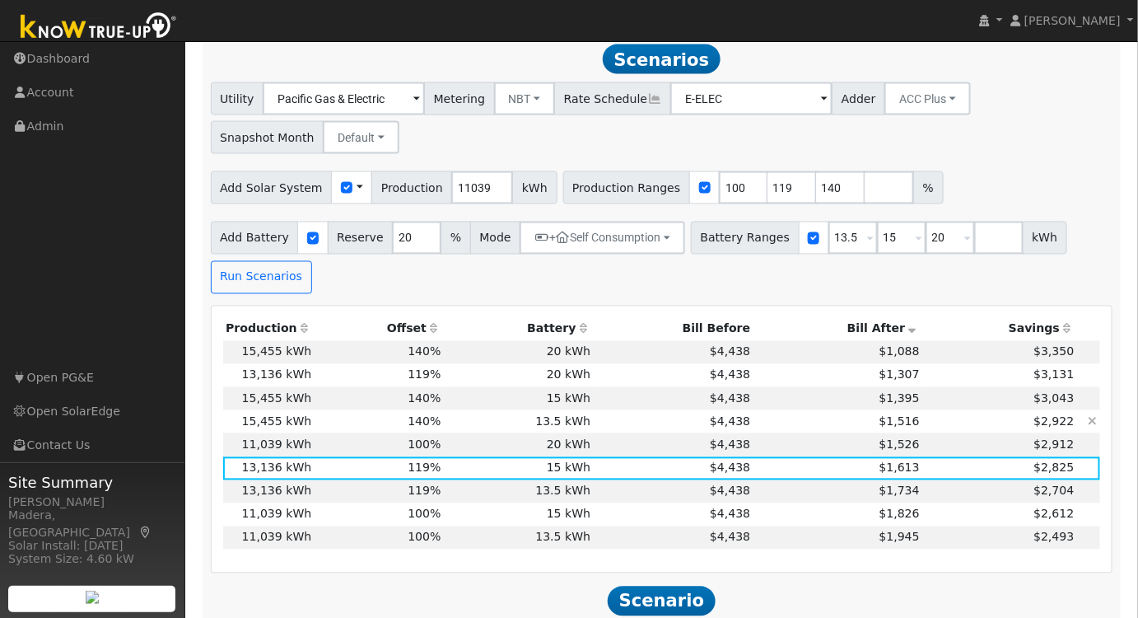
click at [608, 423] on td "$4,438" at bounding box center [674, 421] width 160 height 23
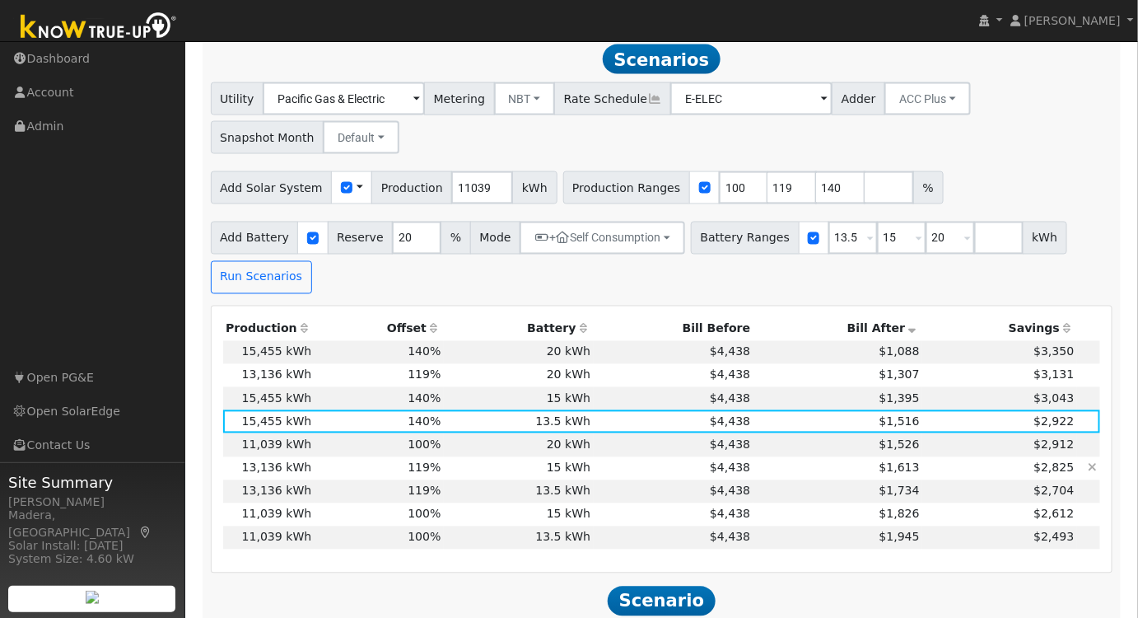
click at [463, 470] on td "15 kWh" at bounding box center [519, 468] width 150 height 23
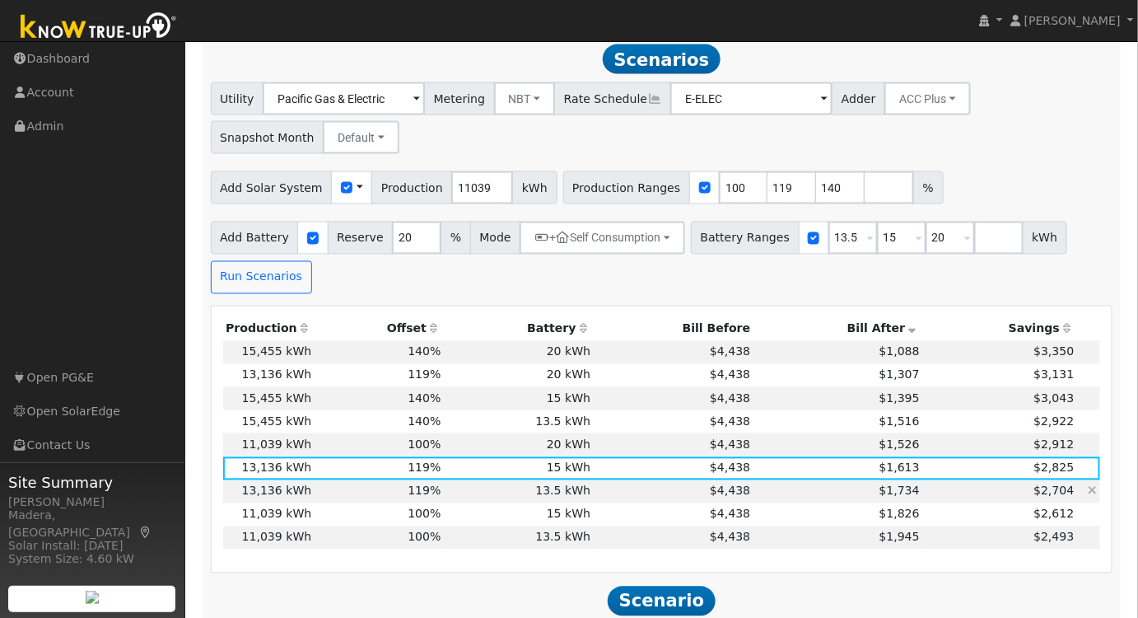
click at [479, 497] on td "13.5 kWh" at bounding box center [519, 491] width 150 height 23
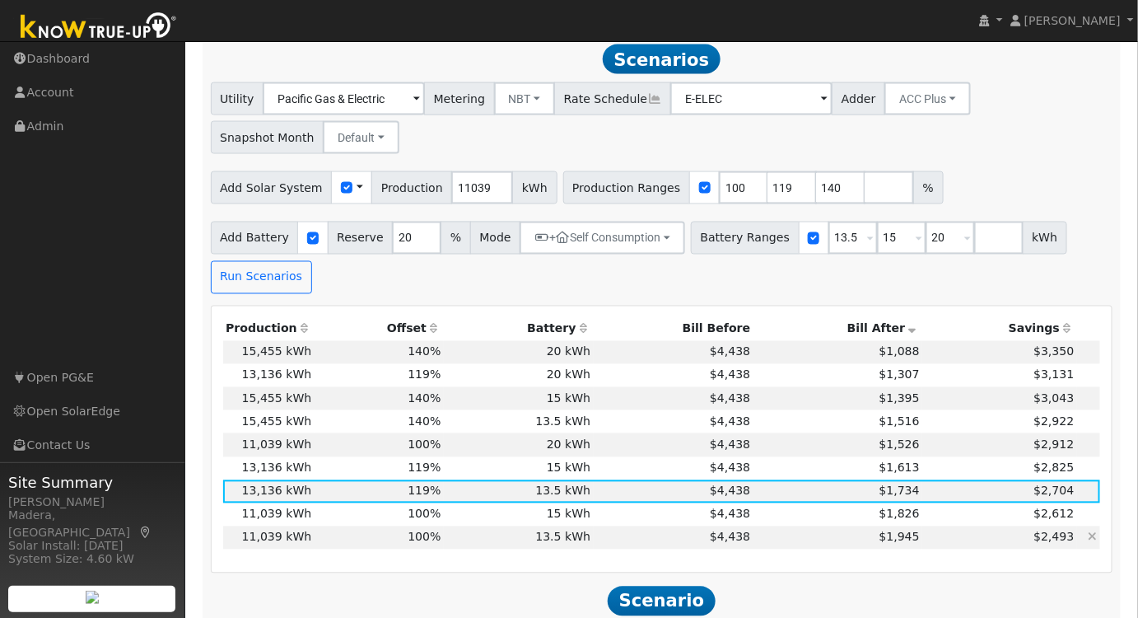
click at [486, 538] on td "13.5 kWh" at bounding box center [519, 537] width 150 height 23
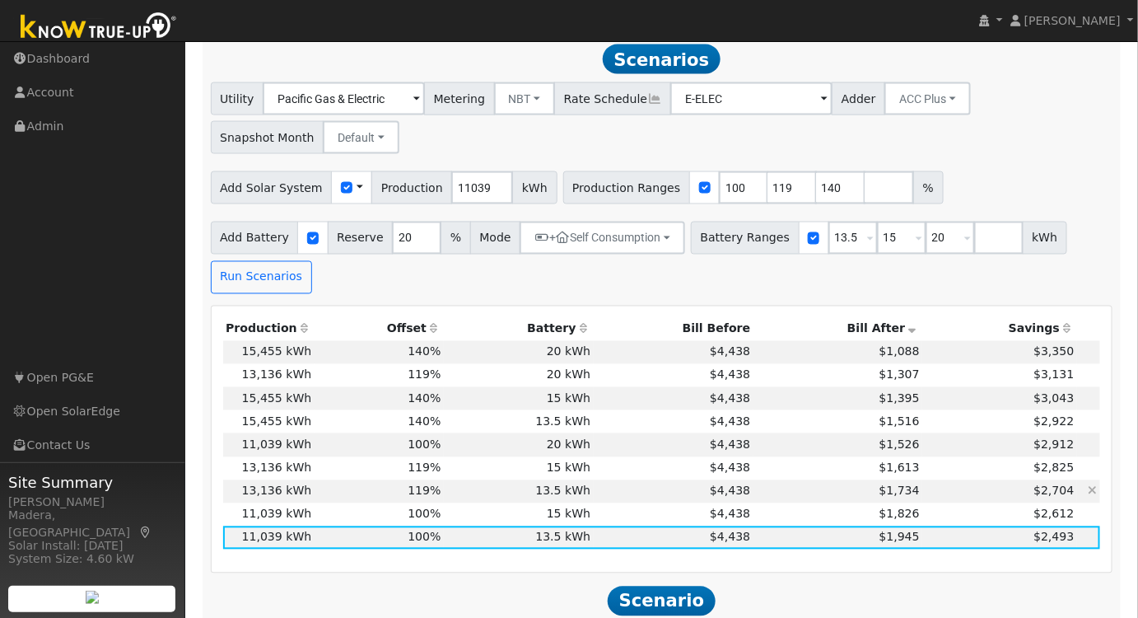
click at [509, 493] on td "13.5 kWh" at bounding box center [519, 491] width 150 height 23
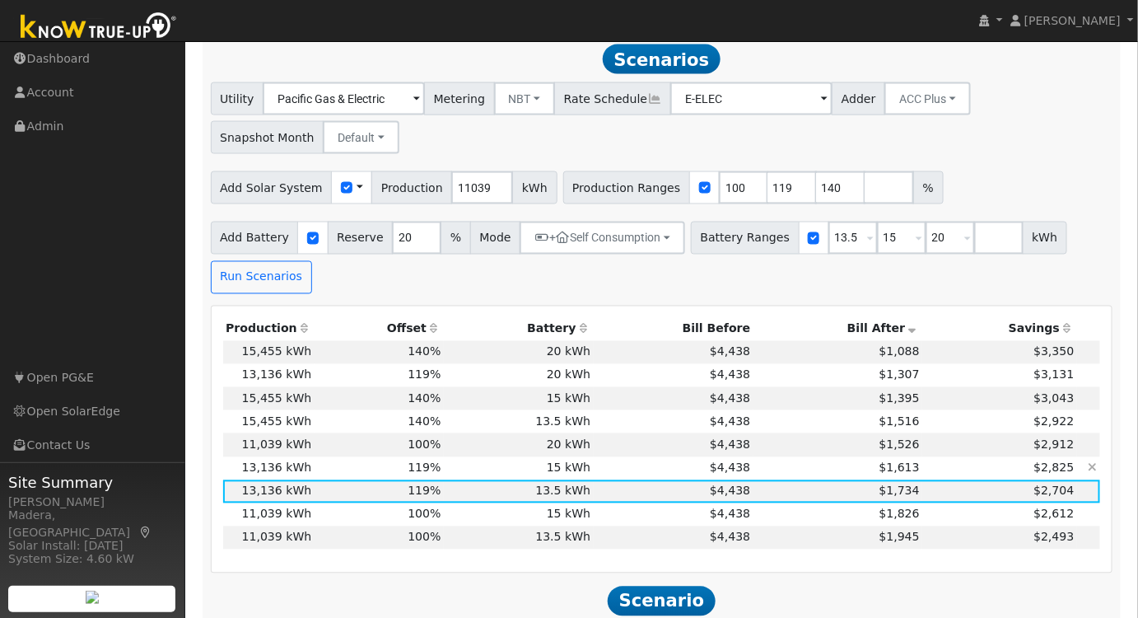
click at [505, 468] on td "15 kWh" at bounding box center [519, 468] width 150 height 23
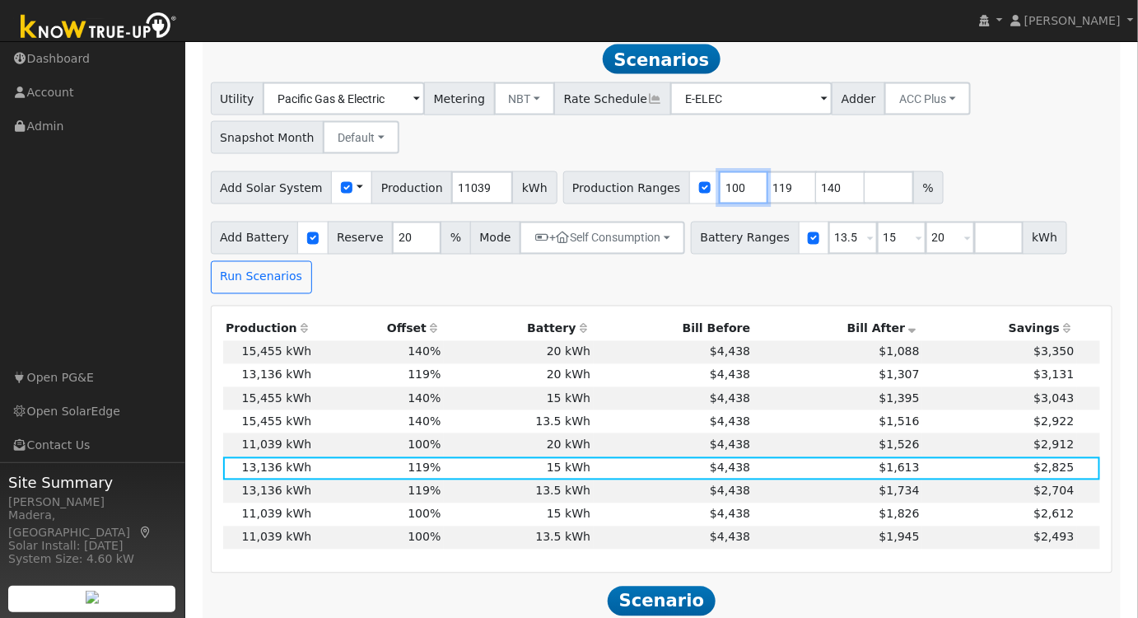
drag, startPoint x: 713, startPoint y: 191, endPoint x: 592, endPoint y: 175, distance: 121.4
click at [595, 175] on div "Add Solar System Use CSV Data Production 11039 kWh Production Ranges 100 119 14…" at bounding box center [662, 185] width 909 height 39
type input "119"
type input "140"
type input "119"
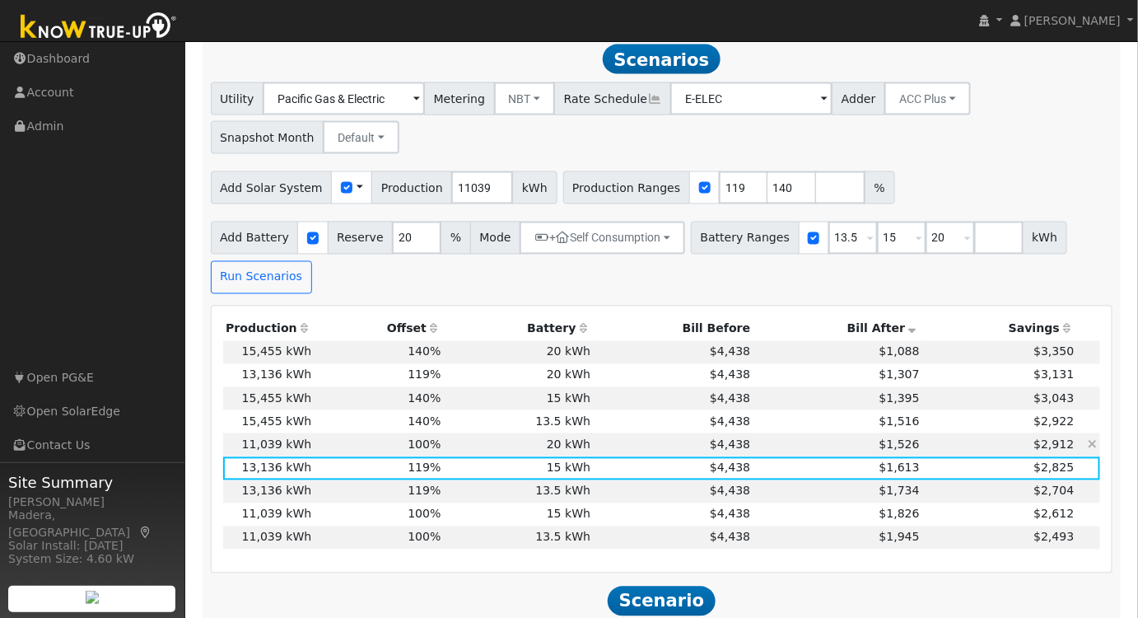
drag, startPoint x: 470, startPoint y: 422, endPoint x: 494, endPoint y: 450, distance: 37.4
click at [470, 422] on td "13.5 kWh" at bounding box center [519, 421] width 150 height 23
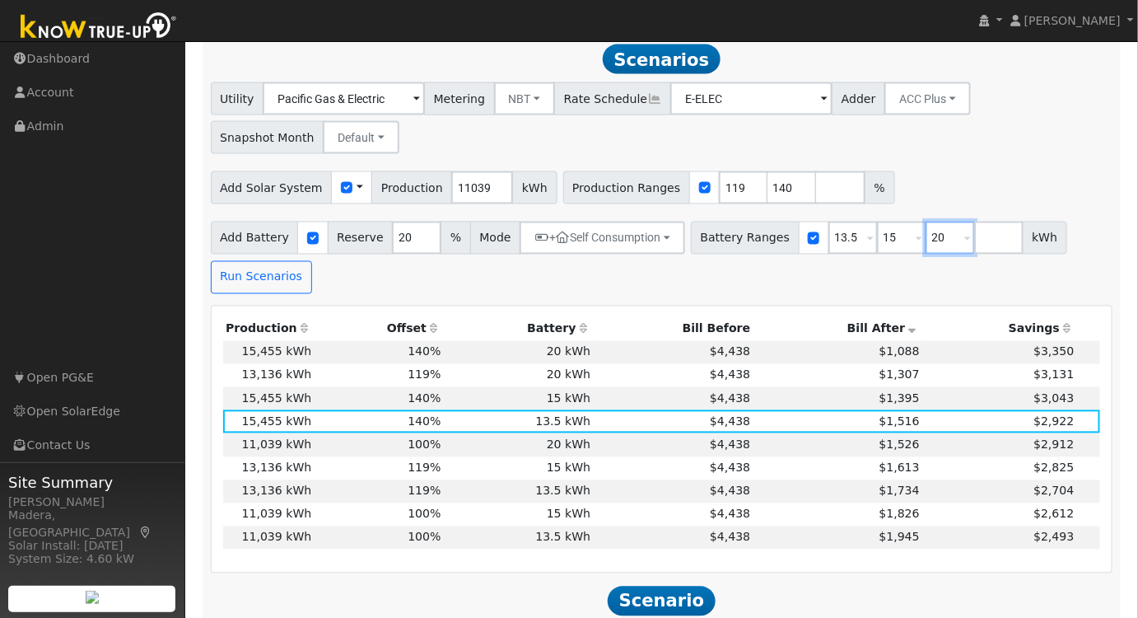
drag, startPoint x: 922, startPoint y: 245, endPoint x: 887, endPoint y: 245, distance: 34.6
click at [887, 245] on div "Battery Ranges 13.5 Overrides Reserve % Mode None None Self Consumption Peak Sa…" at bounding box center [879, 238] width 376 height 33
click at [816, 194] on input "number" at bounding box center [840, 187] width 49 height 33
drag, startPoint x: 761, startPoint y: 194, endPoint x: 709, endPoint y: 194, distance: 51.9
click at [709, 194] on div "Production Ranges 119 140 %" at bounding box center [729, 187] width 332 height 33
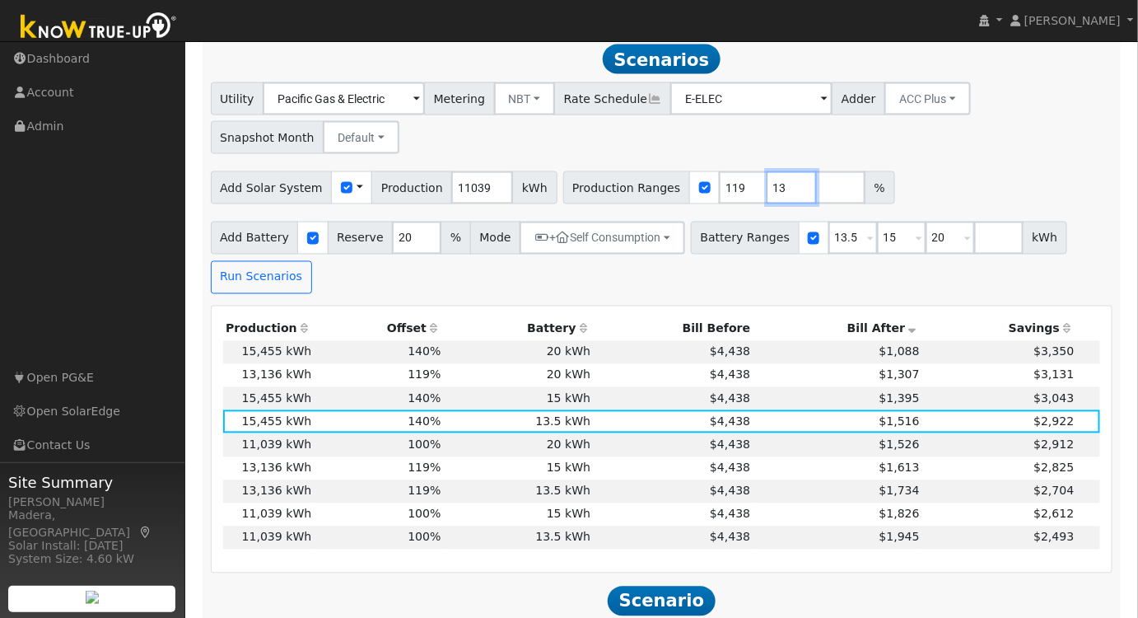
type input "1"
drag, startPoint x: 917, startPoint y: 249, endPoint x: 861, endPoint y: 262, distance: 57.5
click at [861, 262] on div "Add Battery Reserve 20 % Mode + Self Consumption Self Consumption Peak Savings …" at bounding box center [662, 254] width 909 height 77
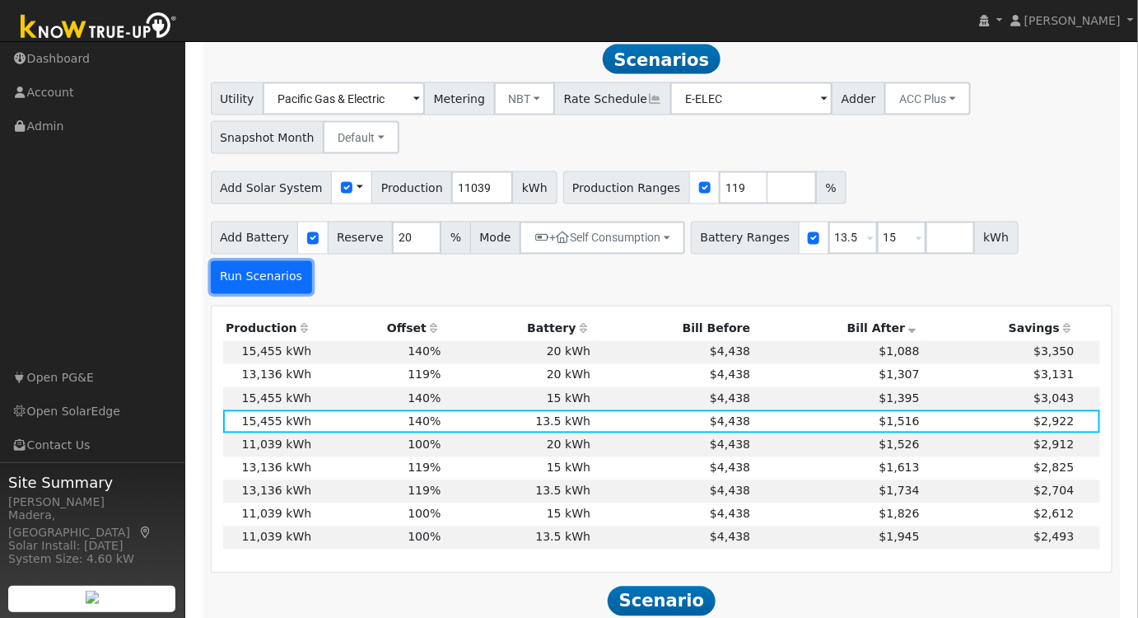
click at [312, 261] on button "Run Scenarios" at bounding box center [261, 277] width 101 height 33
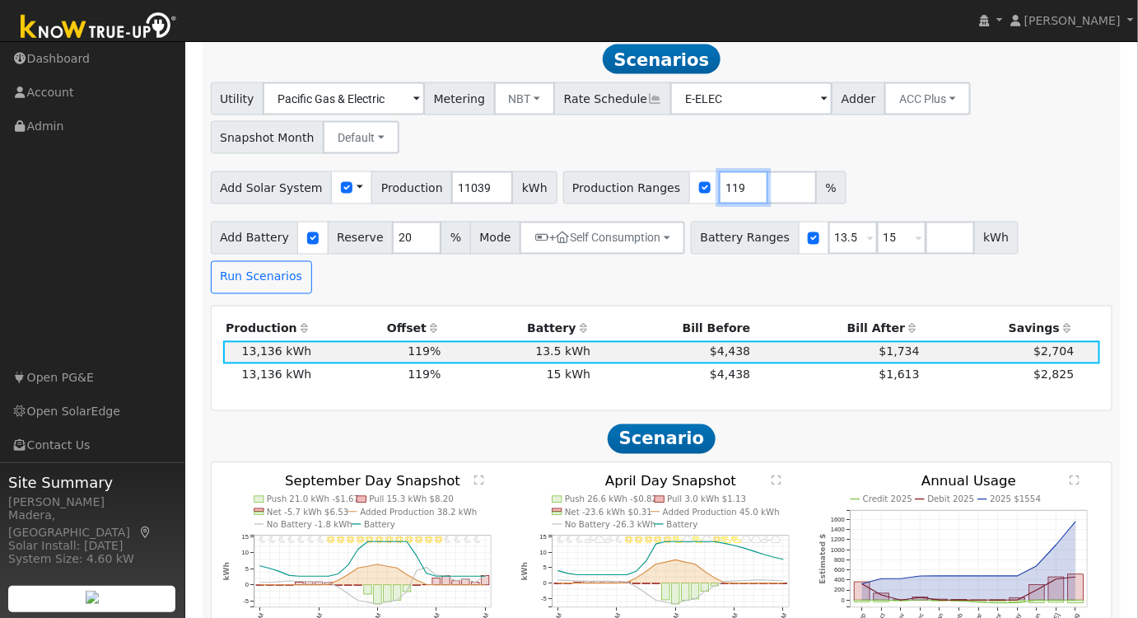
drag, startPoint x: 709, startPoint y: 191, endPoint x: 648, endPoint y: 189, distance: 61.0
click at [648, 189] on div "Production Ranges 119 %" at bounding box center [704, 187] width 283 height 33
type input "126"
click at [312, 261] on button "Run Scenarios" at bounding box center [261, 277] width 101 height 33
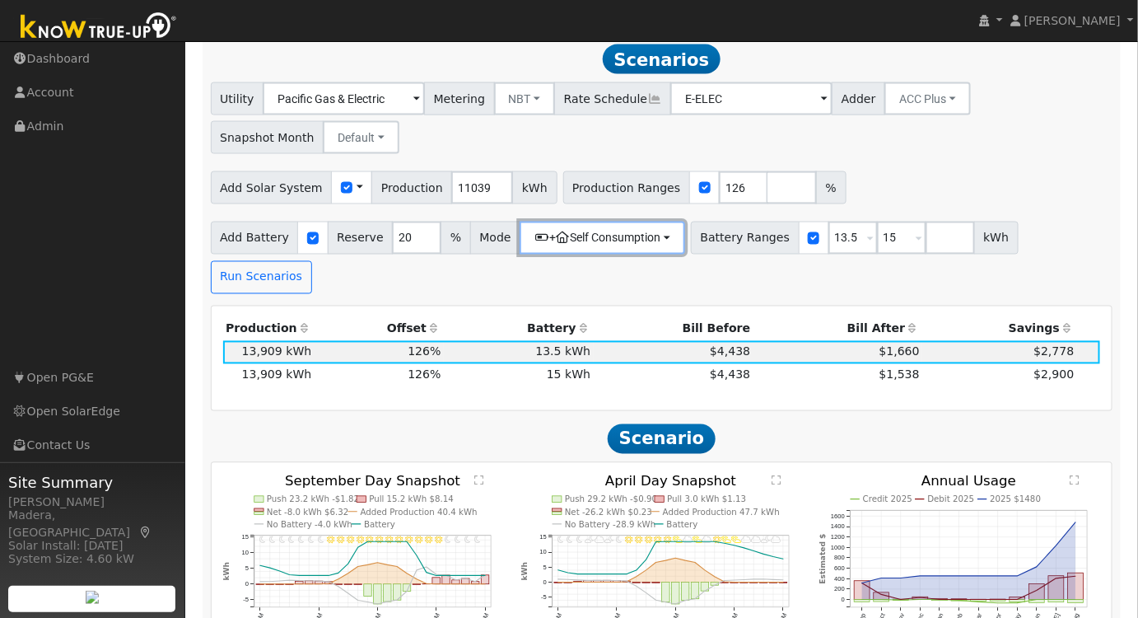
drag, startPoint x: 643, startPoint y: 247, endPoint x: 609, endPoint y: 270, distance: 40.9
click at [643, 246] on button "+ Self Consumption" at bounding box center [603, 238] width 166 height 33
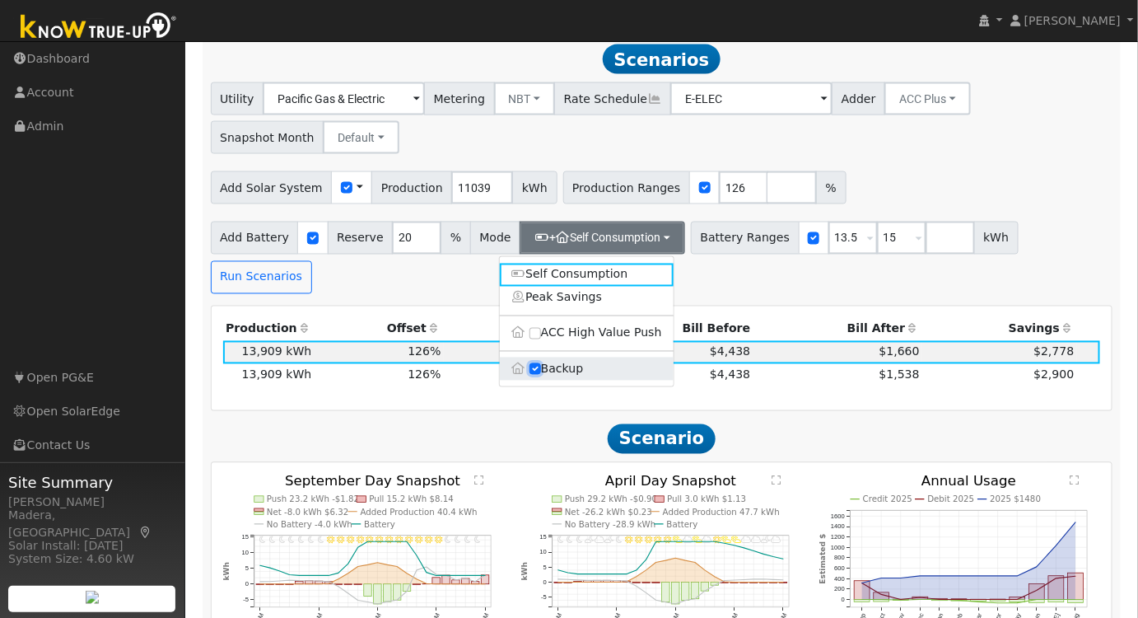
click at [534, 373] on input "Backup" at bounding box center [536, 369] width 12 height 12
checkbox input "false"
type input "10"
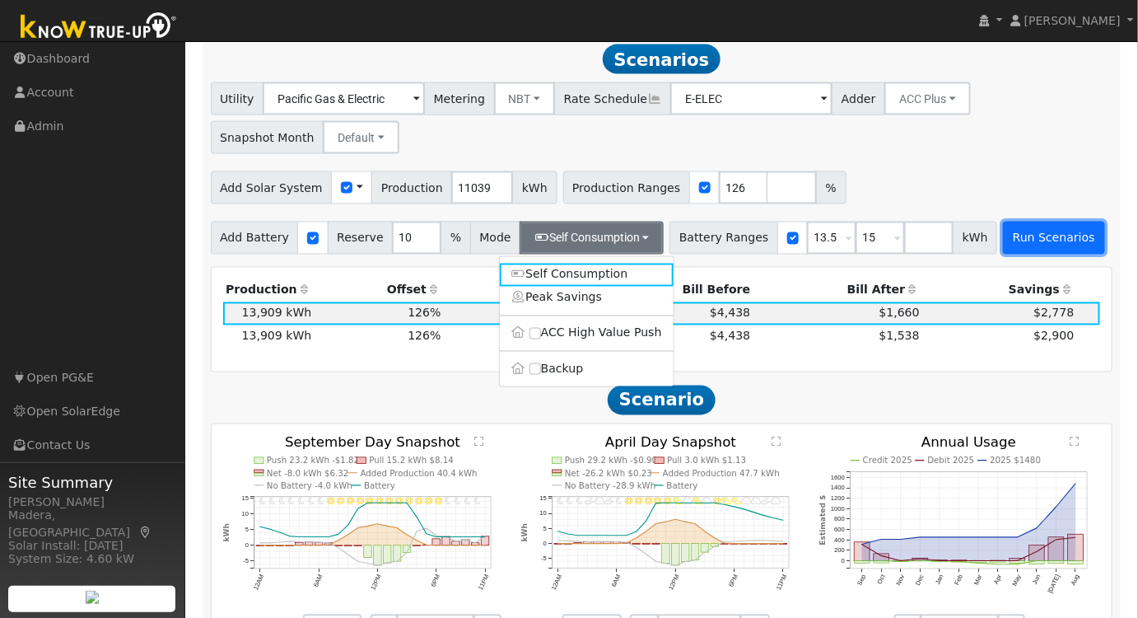
click at [1018, 240] on button "Run Scenarios" at bounding box center [1053, 238] width 101 height 33
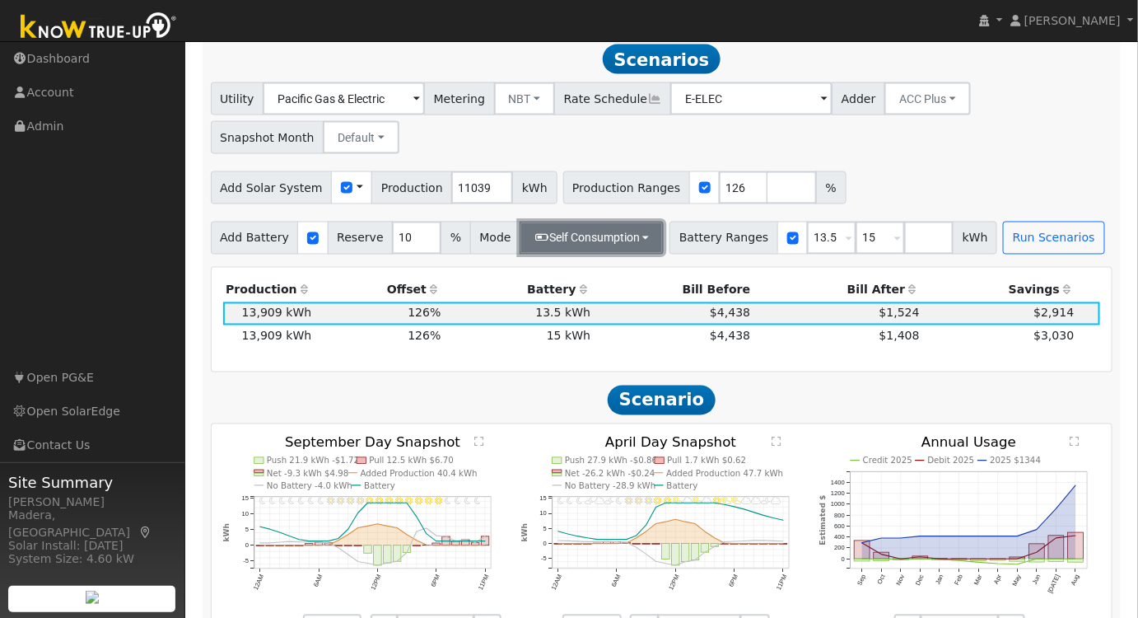
click at [593, 248] on button "Self Consumption" at bounding box center [592, 238] width 144 height 33
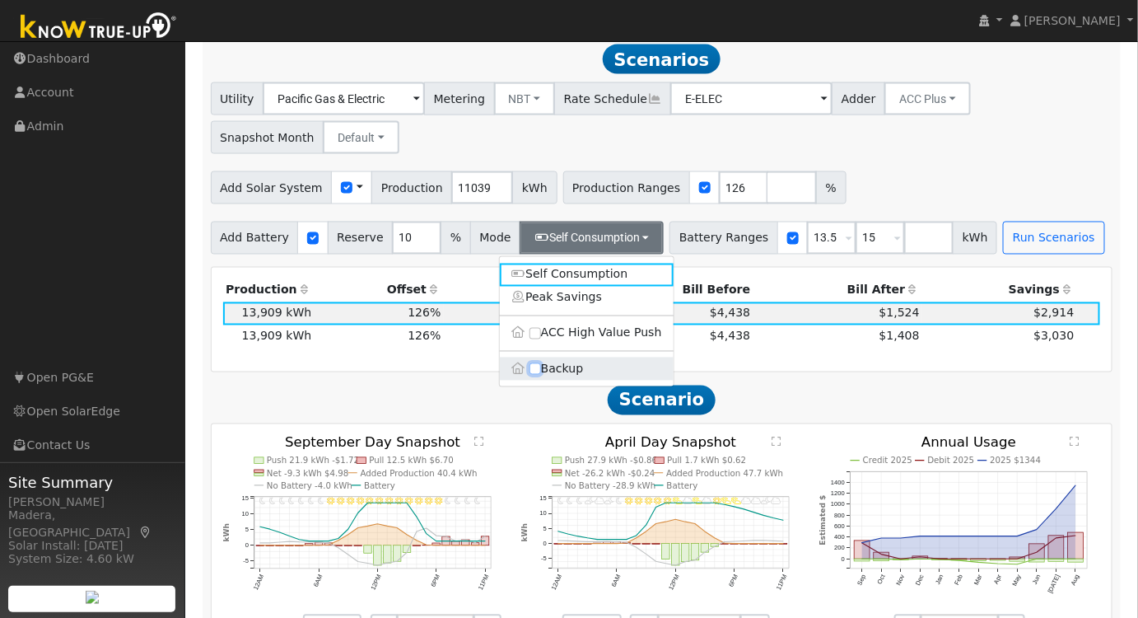
click at [531, 370] on input "Backup" at bounding box center [536, 369] width 12 height 12
checkbox input "true"
type input "20"
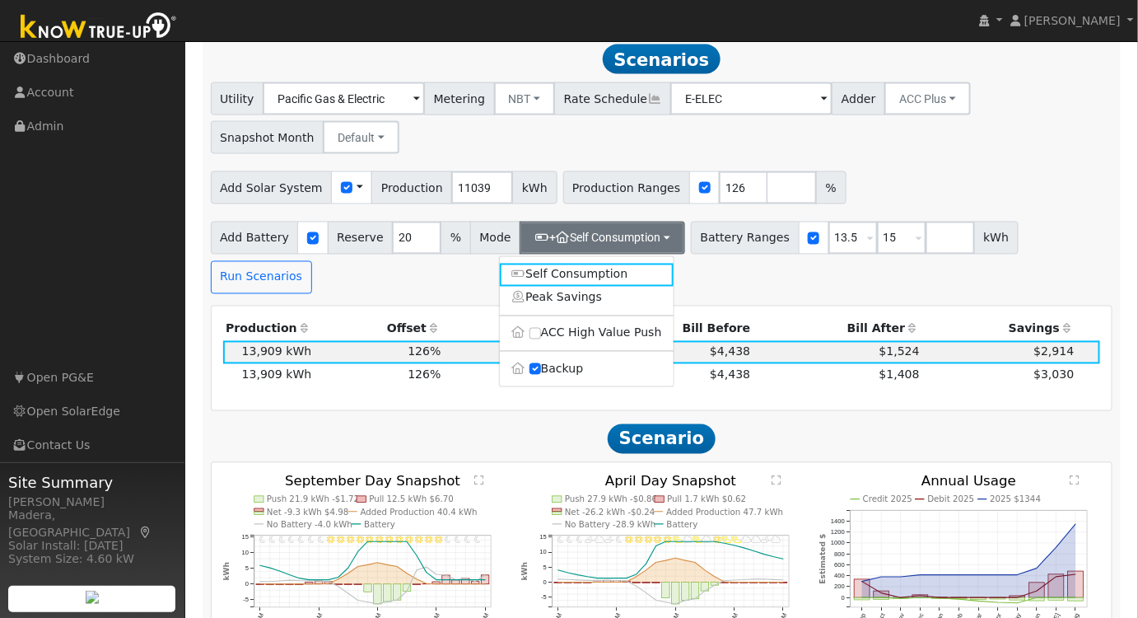
click at [1026, 178] on div "Add Solar System Use CSV Data Production 11039 kWh Production Ranges 126 %" at bounding box center [662, 185] width 909 height 39
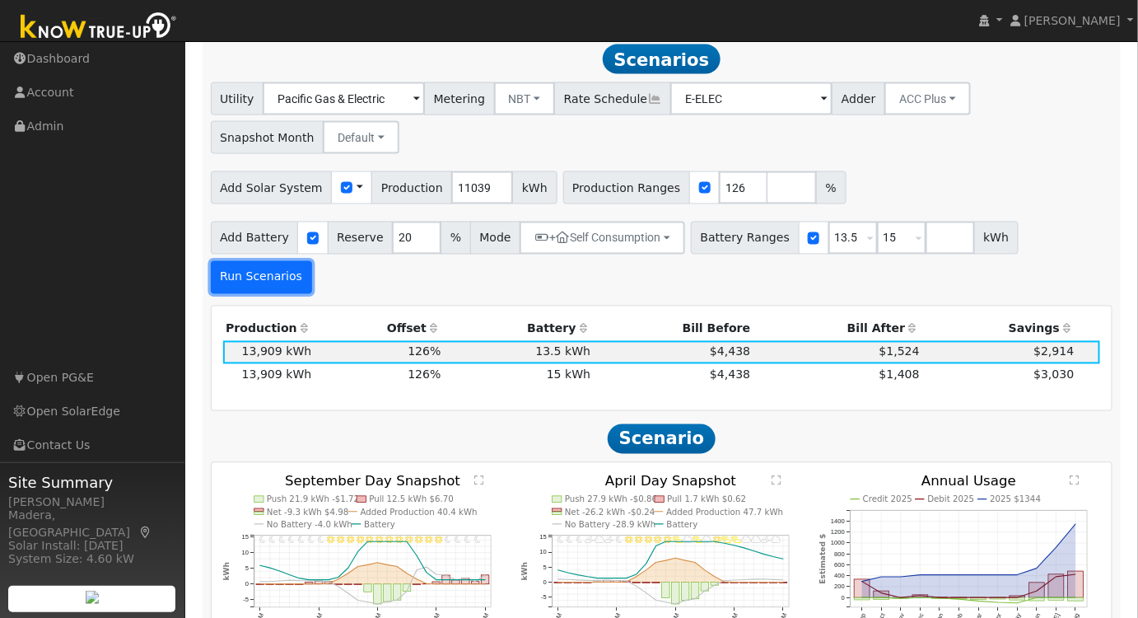
click at [312, 261] on button "Run Scenarios" at bounding box center [261, 277] width 101 height 33
